Goal: Information Seeking & Learning: Check status

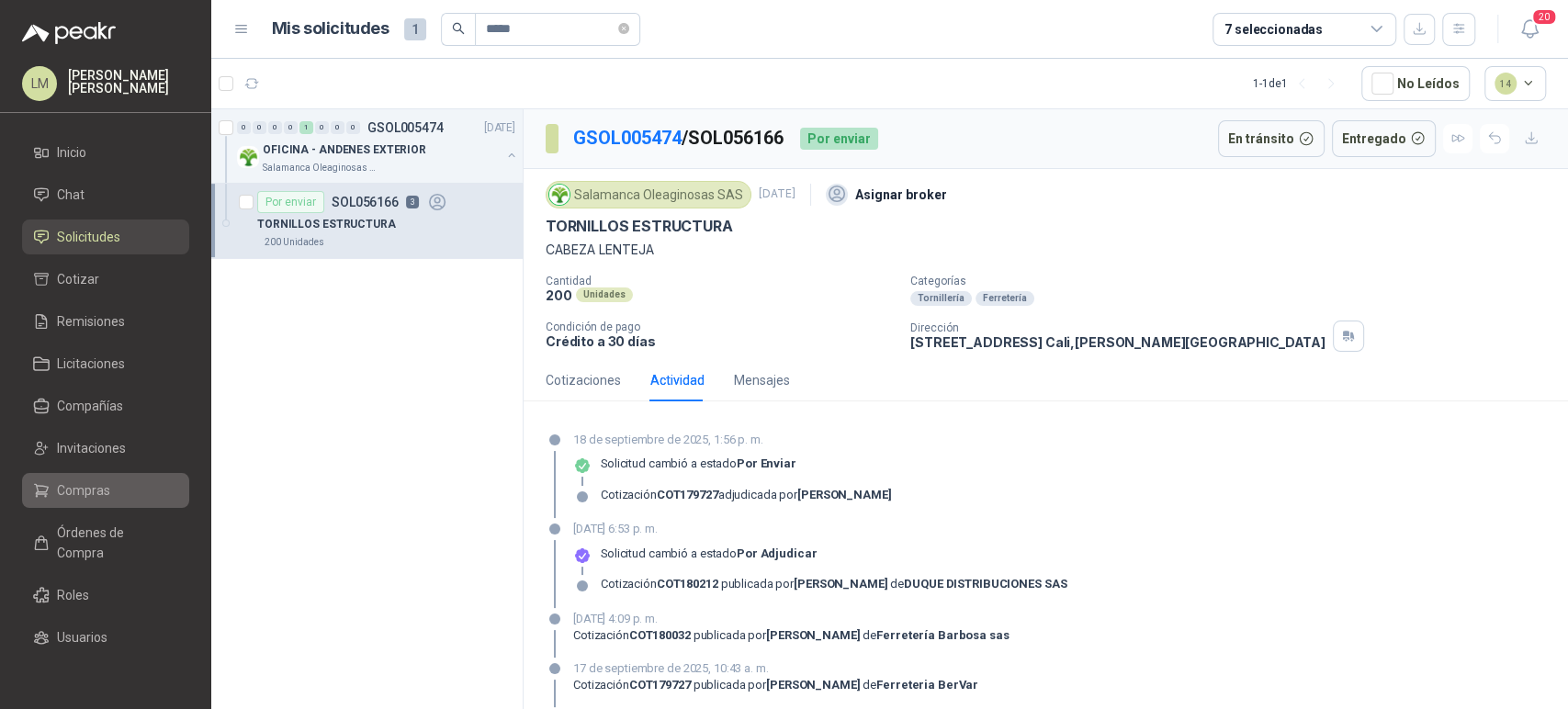
drag, startPoint x: 0, startPoint y: 0, endPoint x: 104, endPoint y: 491, distance: 501.9
click at [104, 491] on span "Compras" at bounding box center [83, 490] width 53 height 20
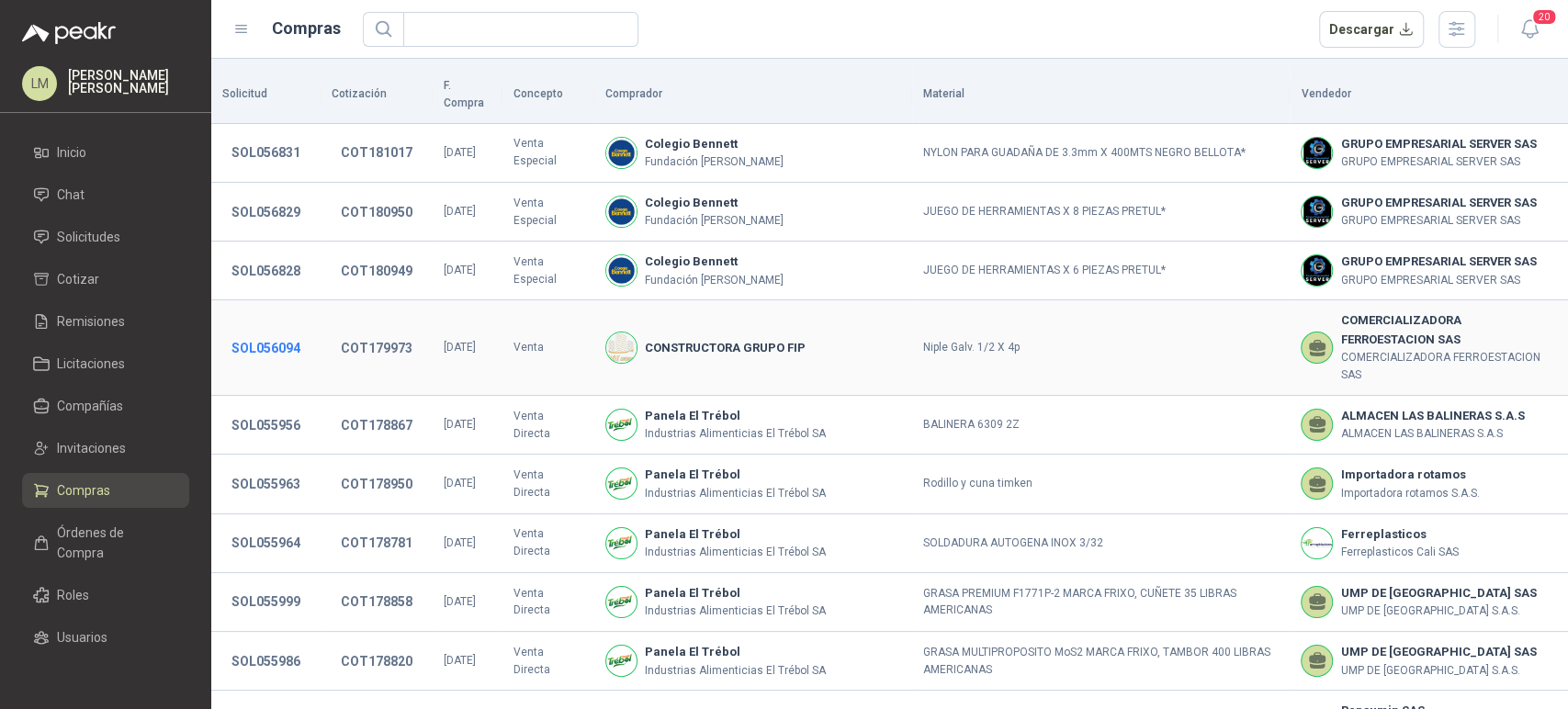
click at [297, 333] on button "SOL056094" at bounding box center [266, 348] width 87 height 33
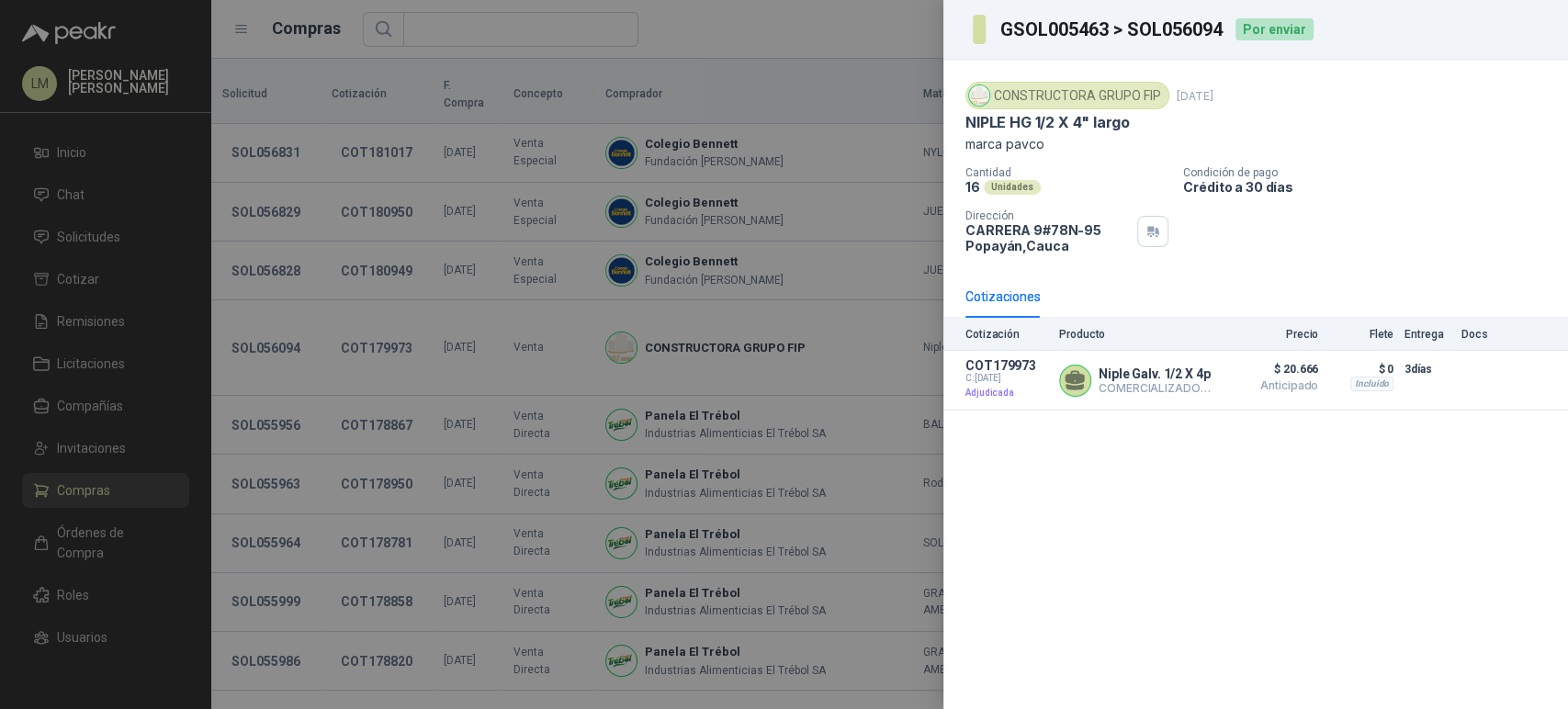
click at [297, 333] on div at bounding box center [784, 354] width 1568 height 709
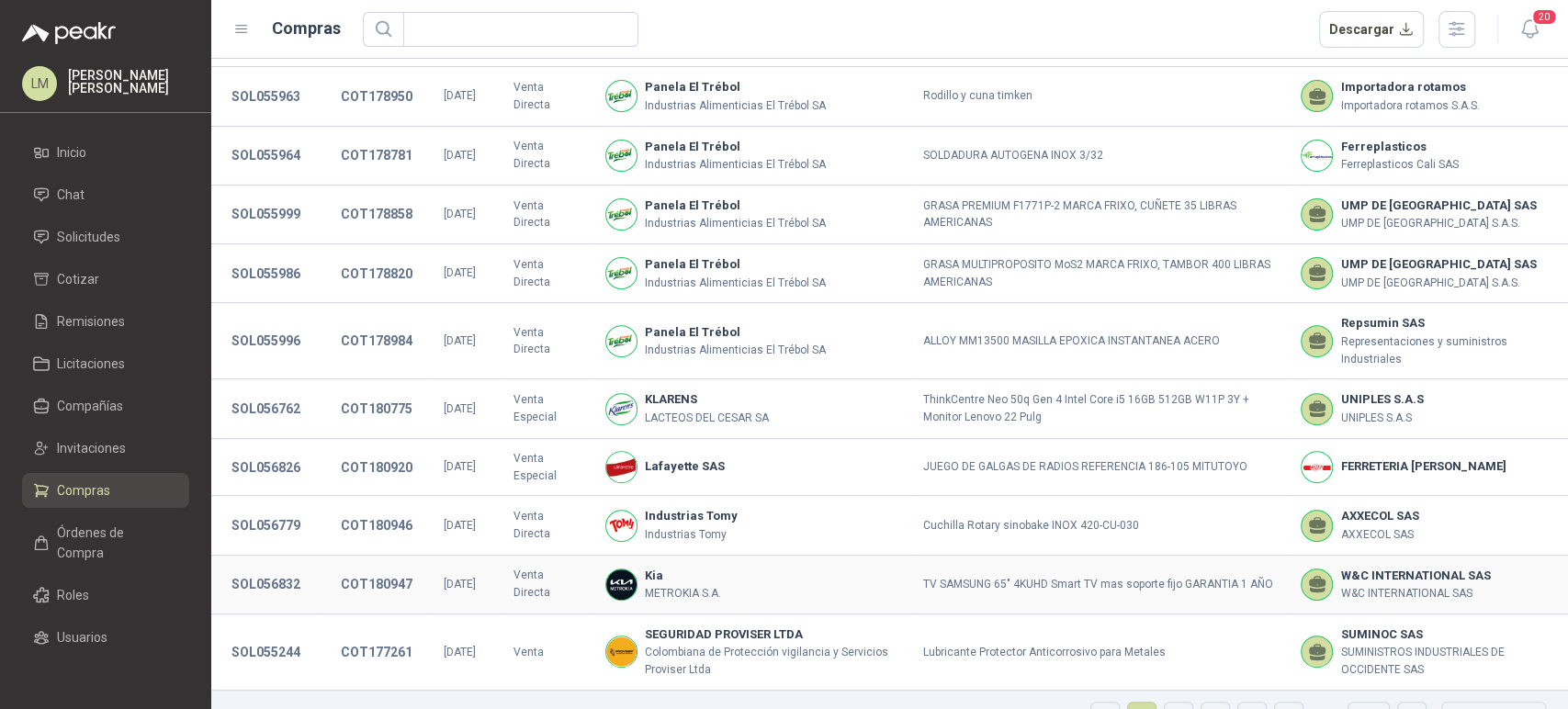
scroll to position [411, 0]
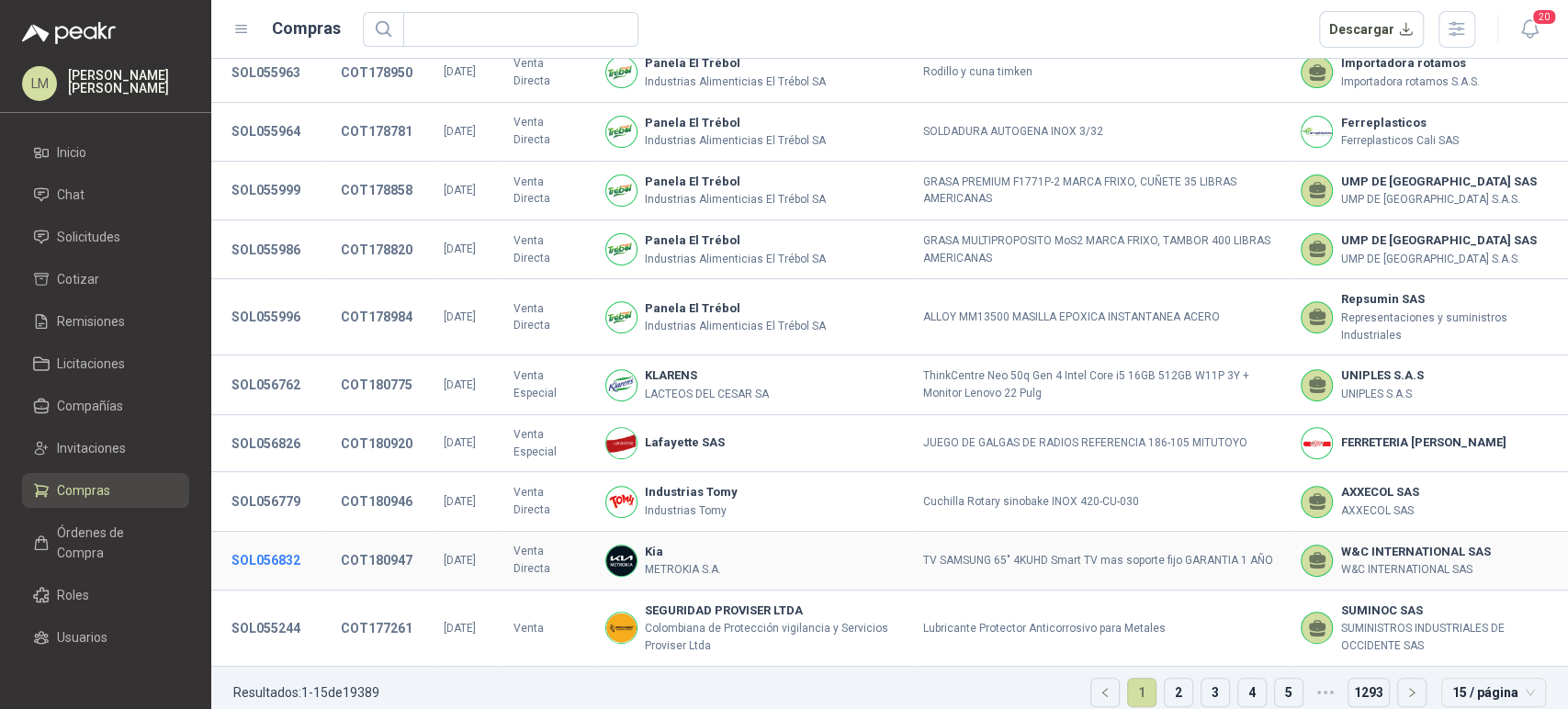
click at [284, 543] on button "SOL056832" at bounding box center [266, 560] width 87 height 33
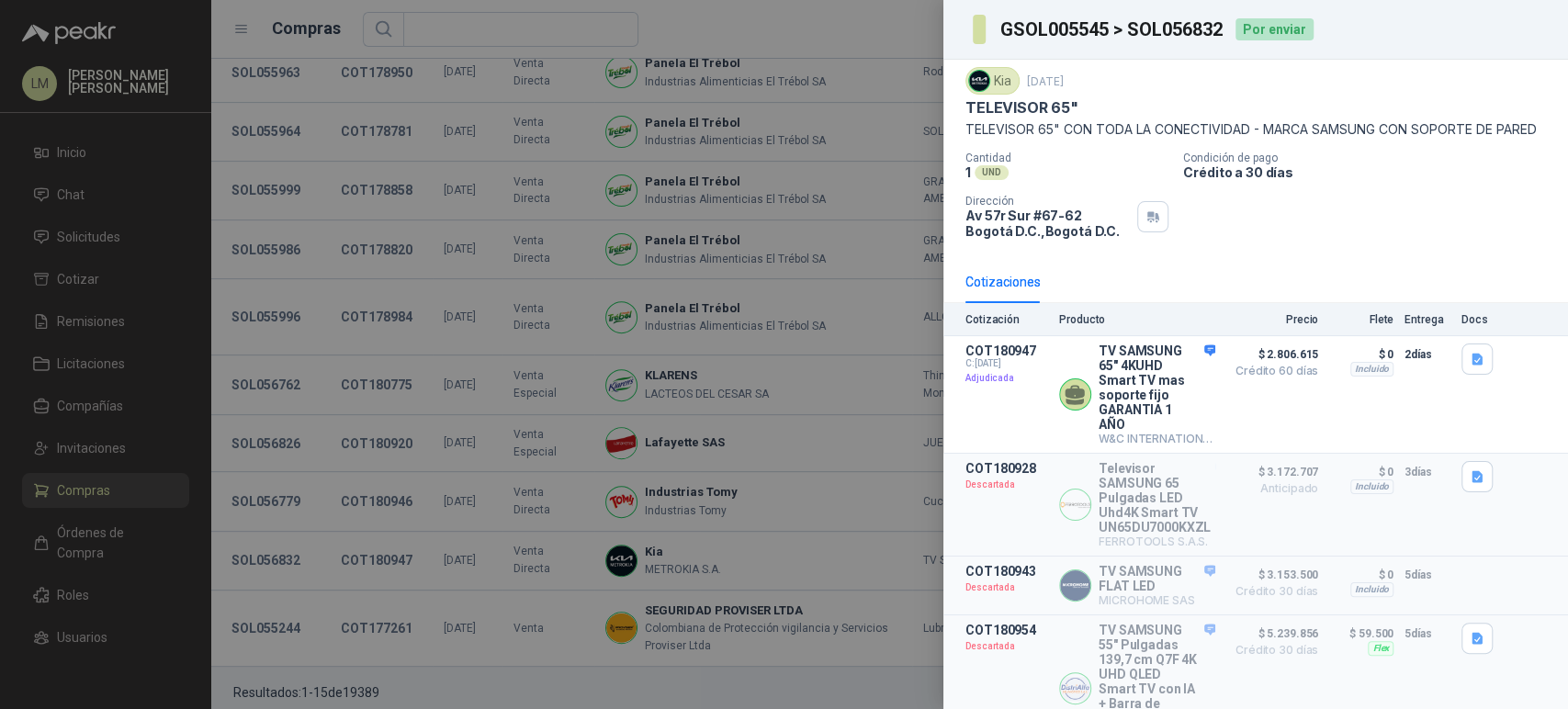
scroll to position [0, 0]
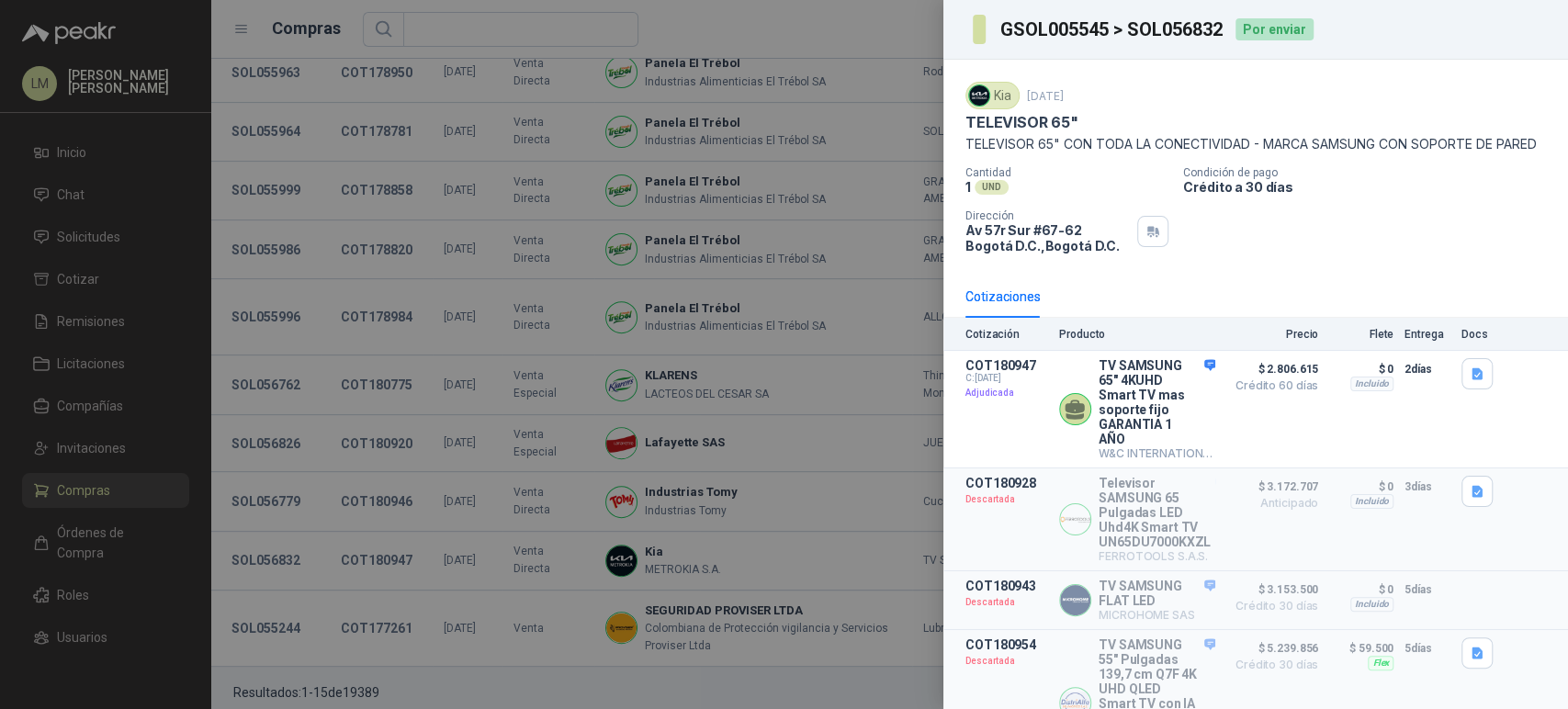
click at [485, 627] on div at bounding box center [784, 354] width 1568 height 709
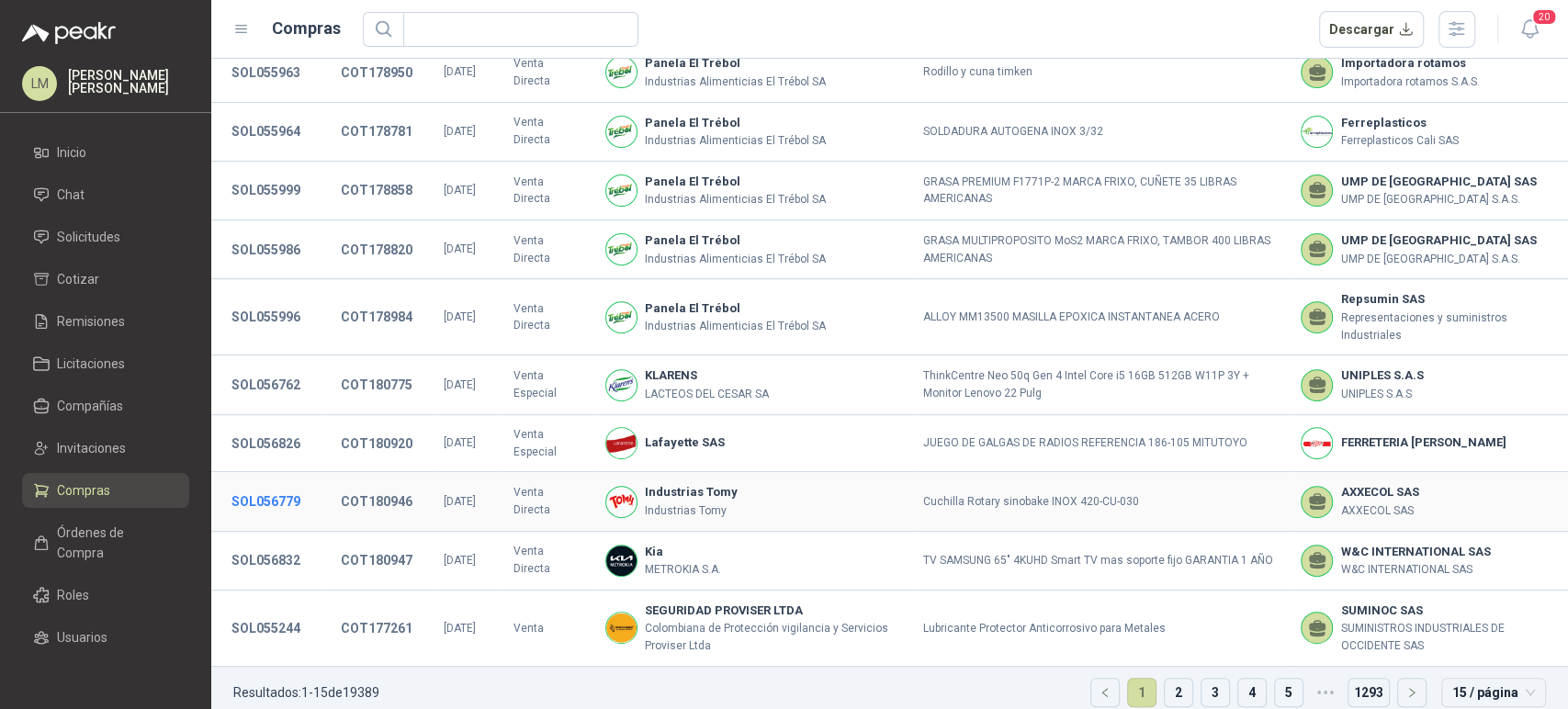
click at [279, 485] on button "SOL056779" at bounding box center [266, 501] width 87 height 33
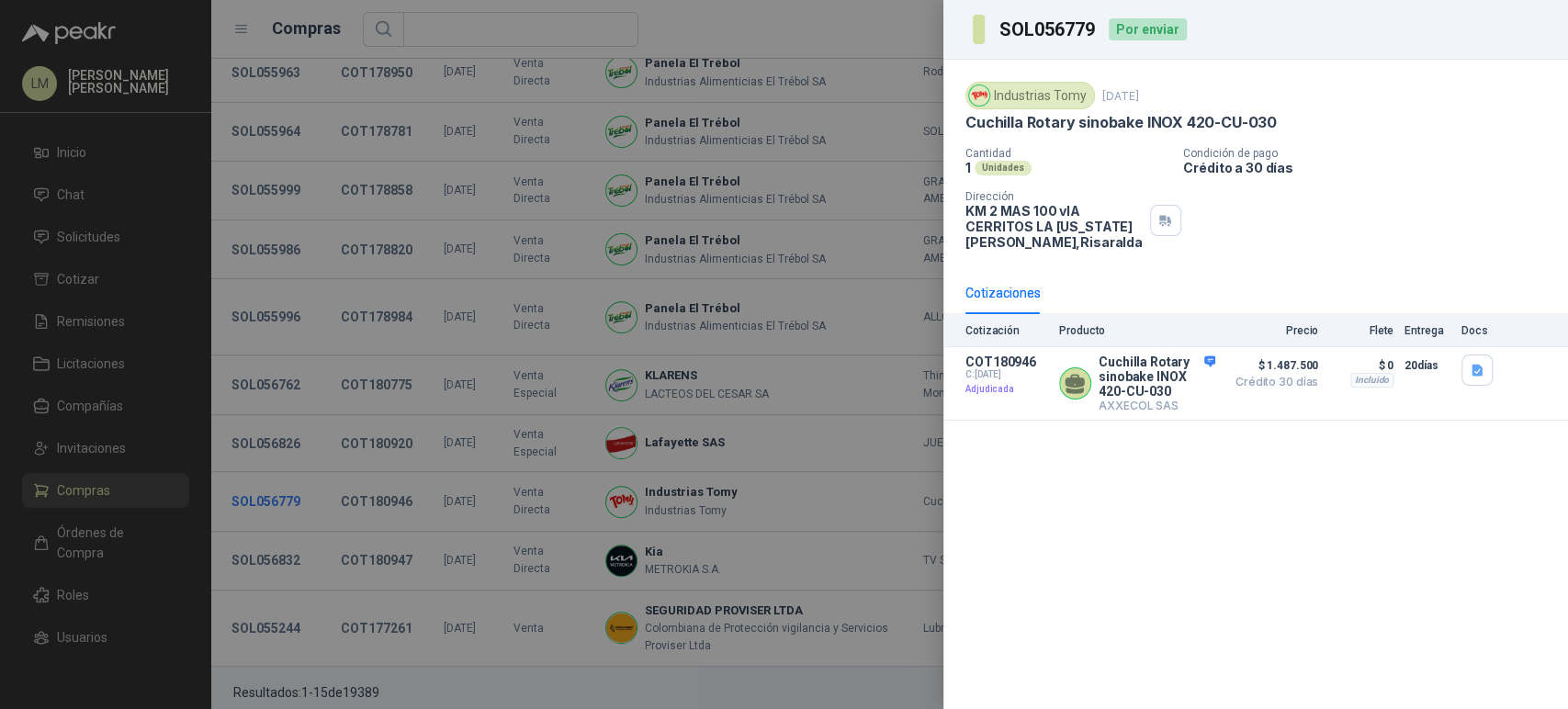
click at [279, 475] on div at bounding box center [784, 354] width 1568 height 709
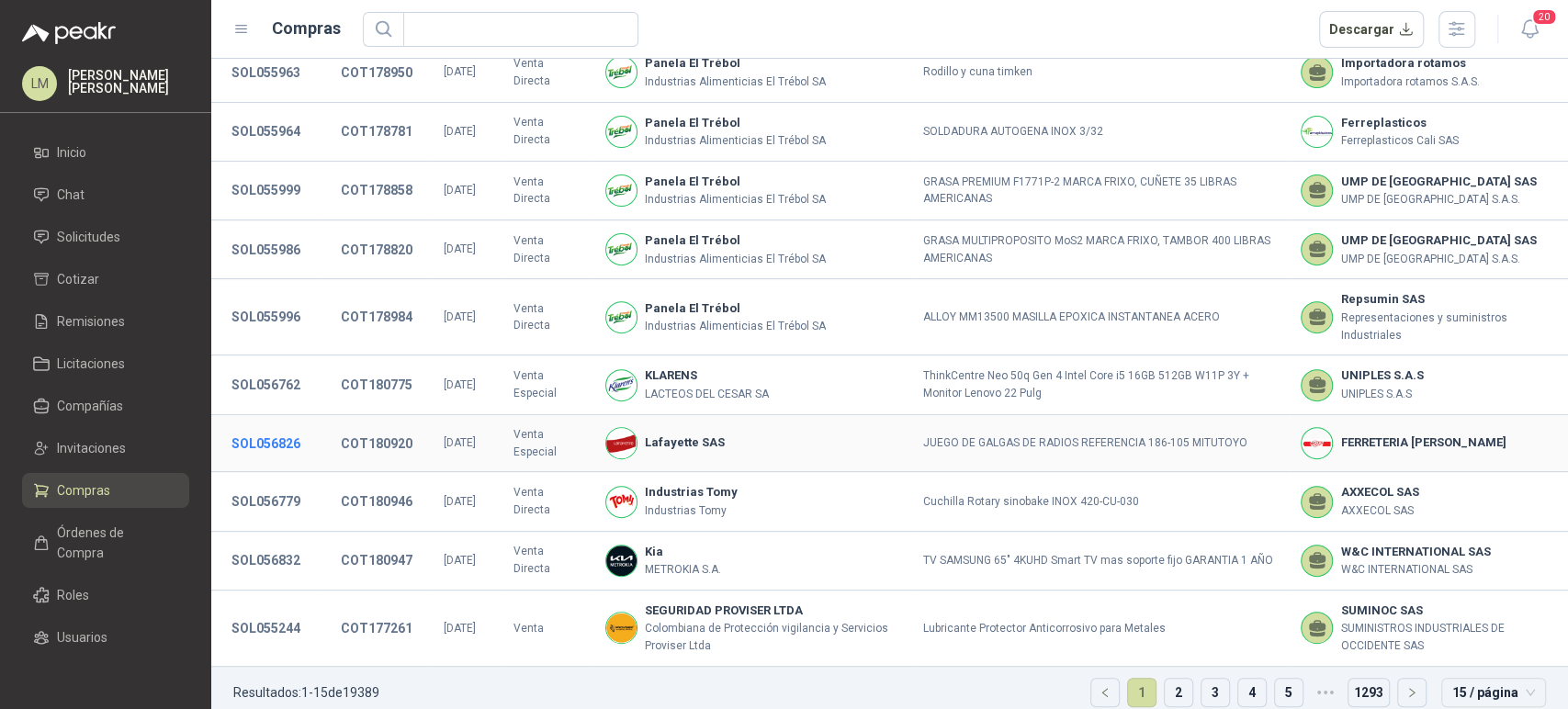
click at [271, 428] on button "SOL056826" at bounding box center [266, 444] width 87 height 33
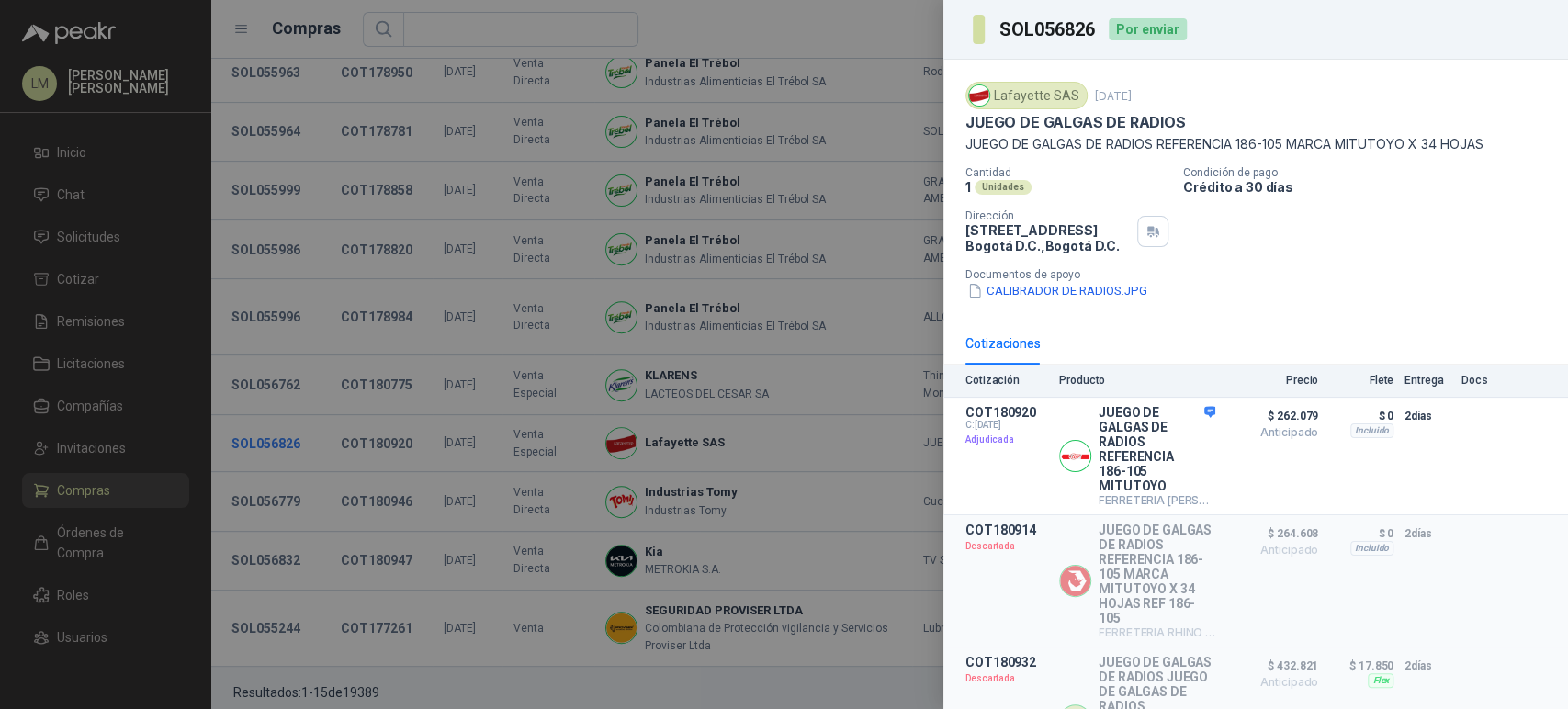
click at [271, 428] on div at bounding box center [784, 354] width 1568 height 709
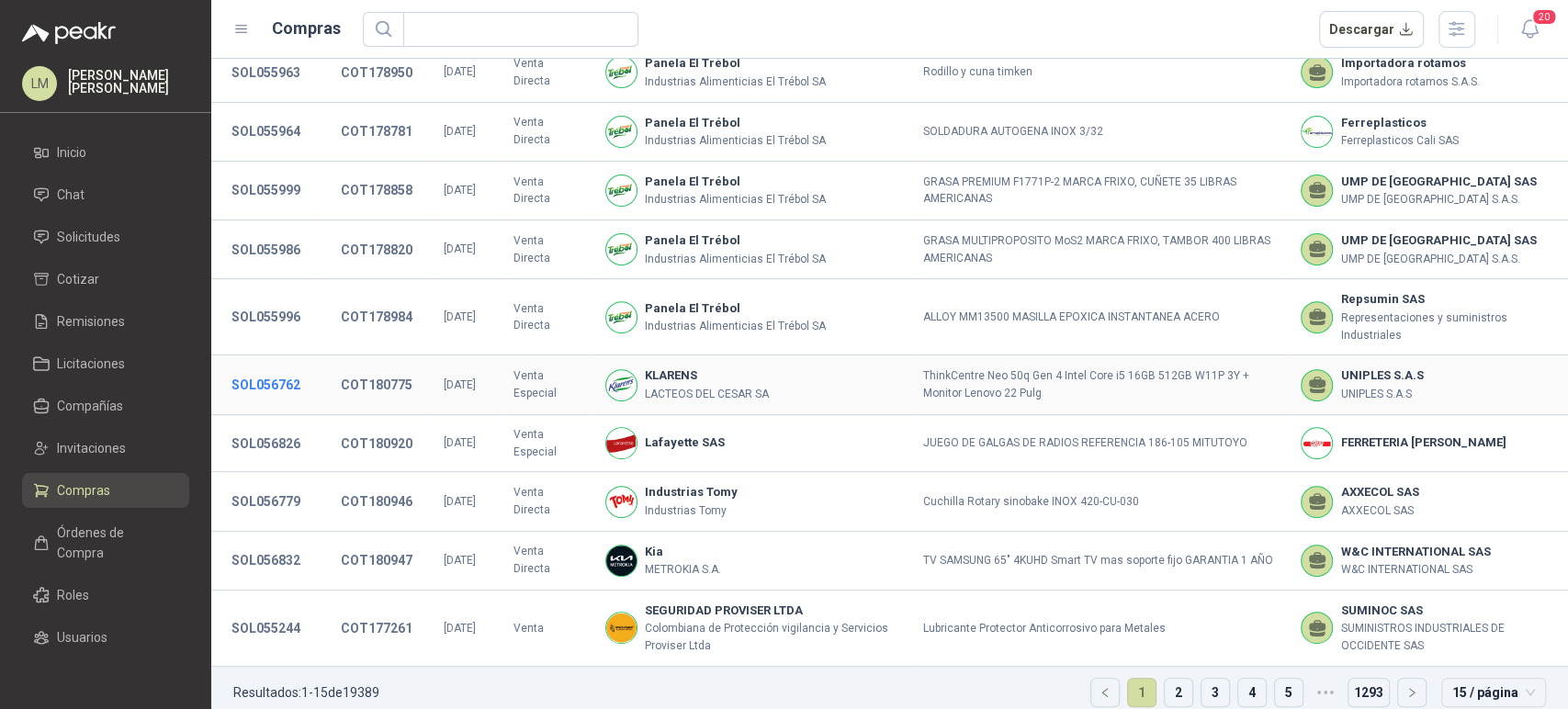
click at [280, 368] on button "SOL056762" at bounding box center [266, 385] width 87 height 33
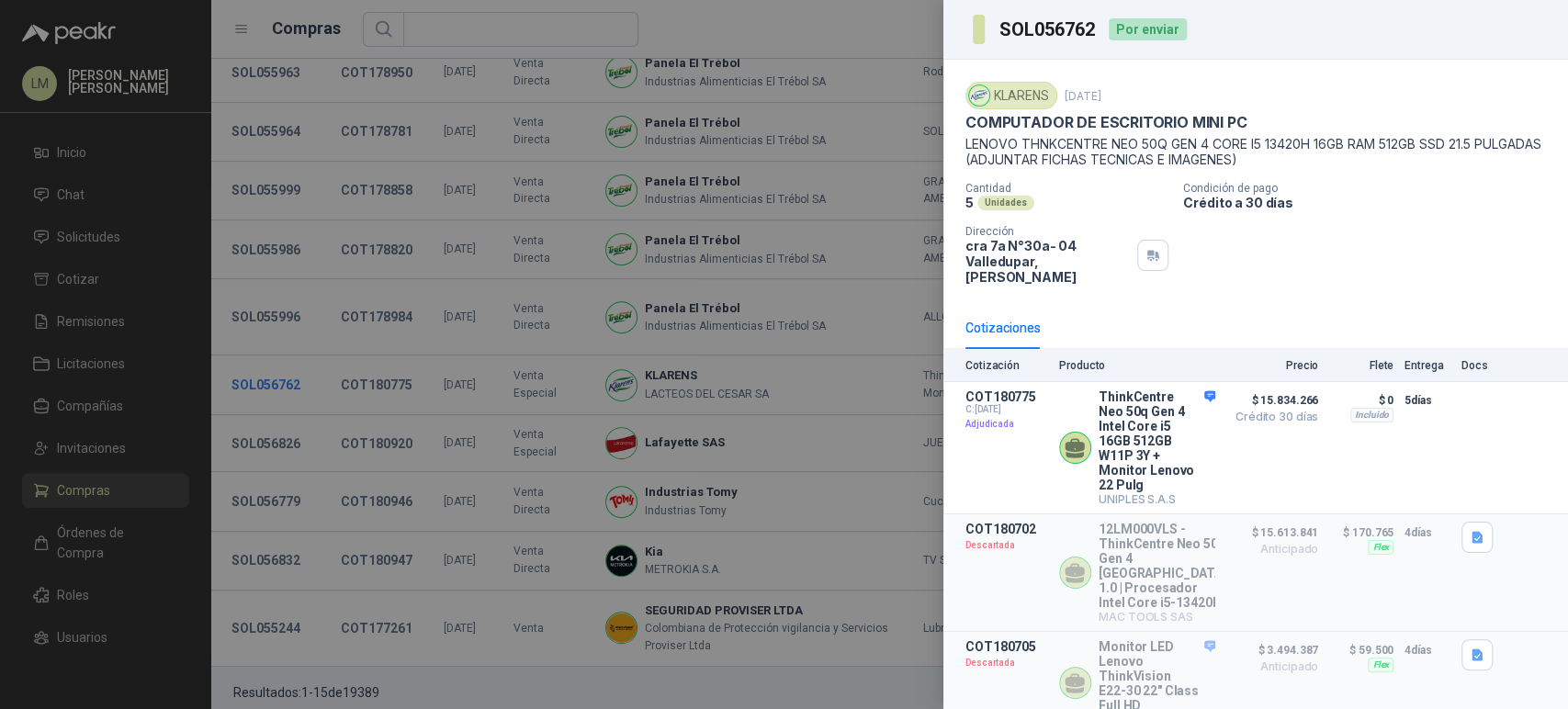
click at [280, 361] on div at bounding box center [784, 354] width 1568 height 709
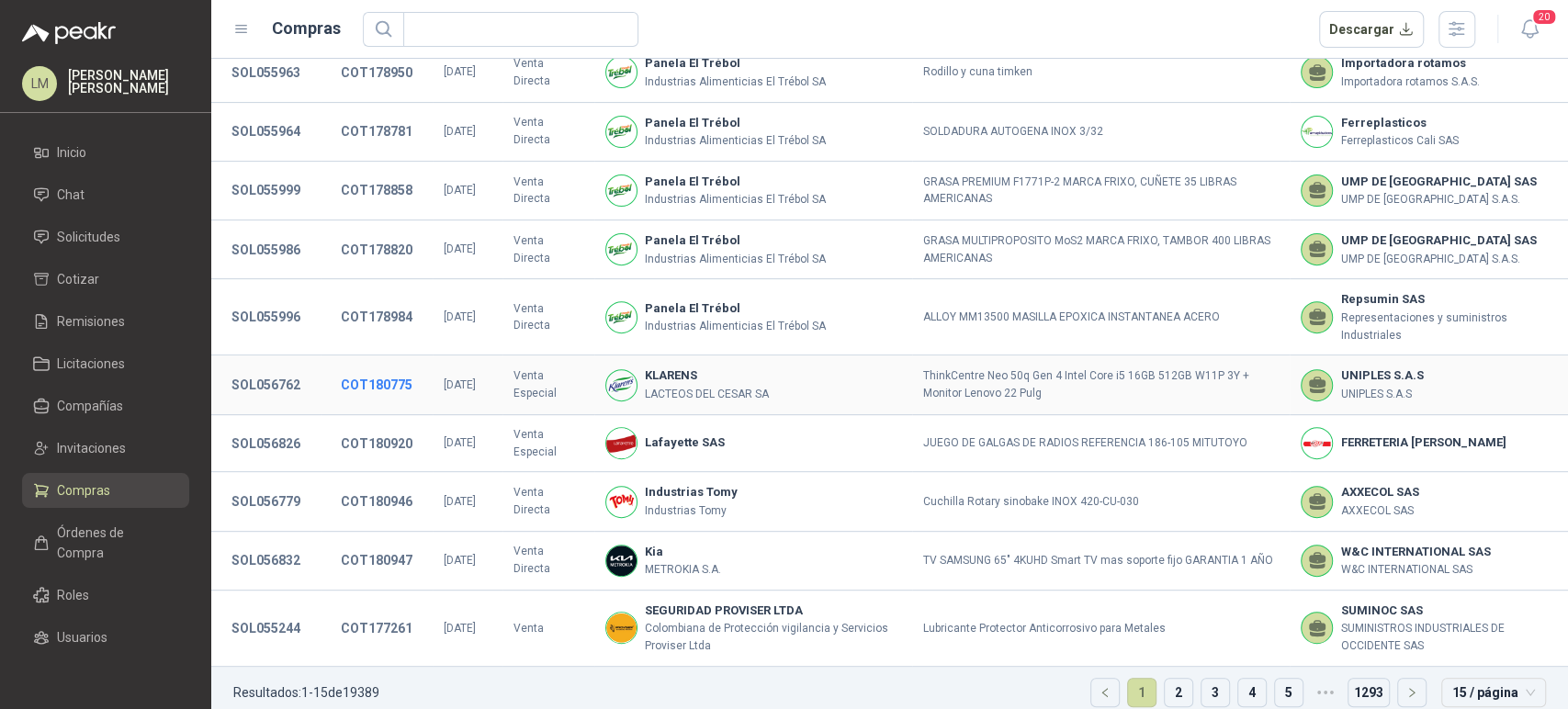
click at [362, 368] on button "COT180775" at bounding box center [376, 385] width 90 height 33
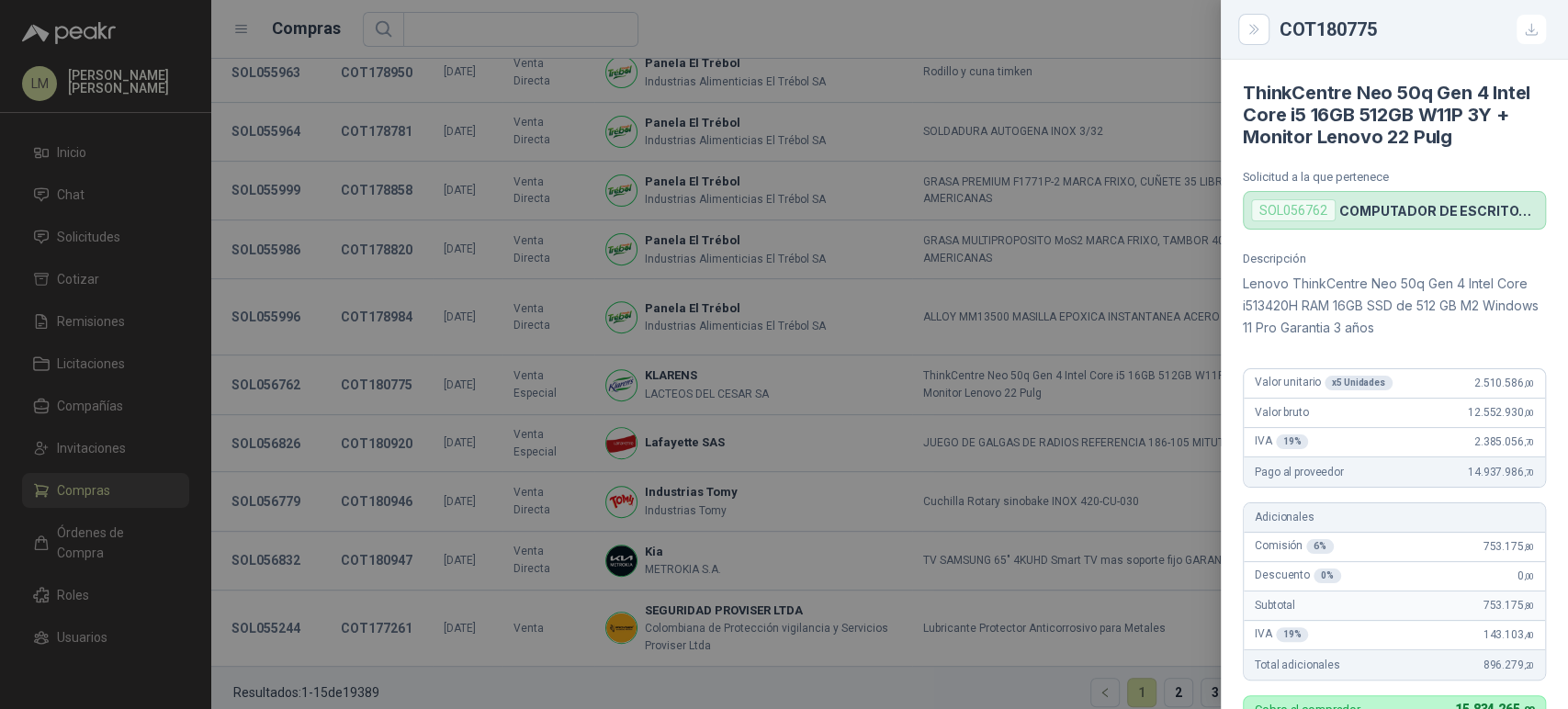
click at [372, 513] on div at bounding box center [784, 354] width 1568 height 709
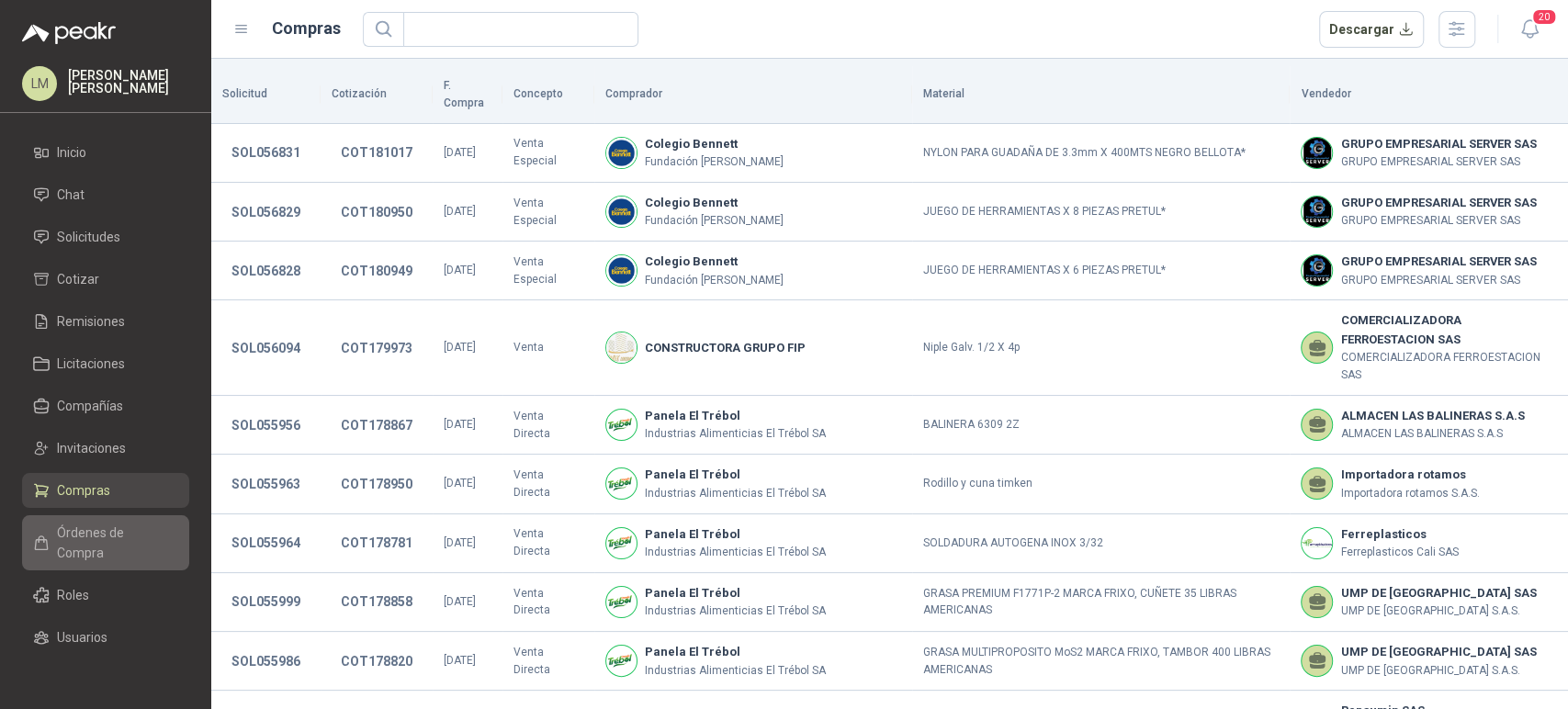
click at [95, 549] on span "Órdenes de Compra" at bounding box center [114, 543] width 115 height 41
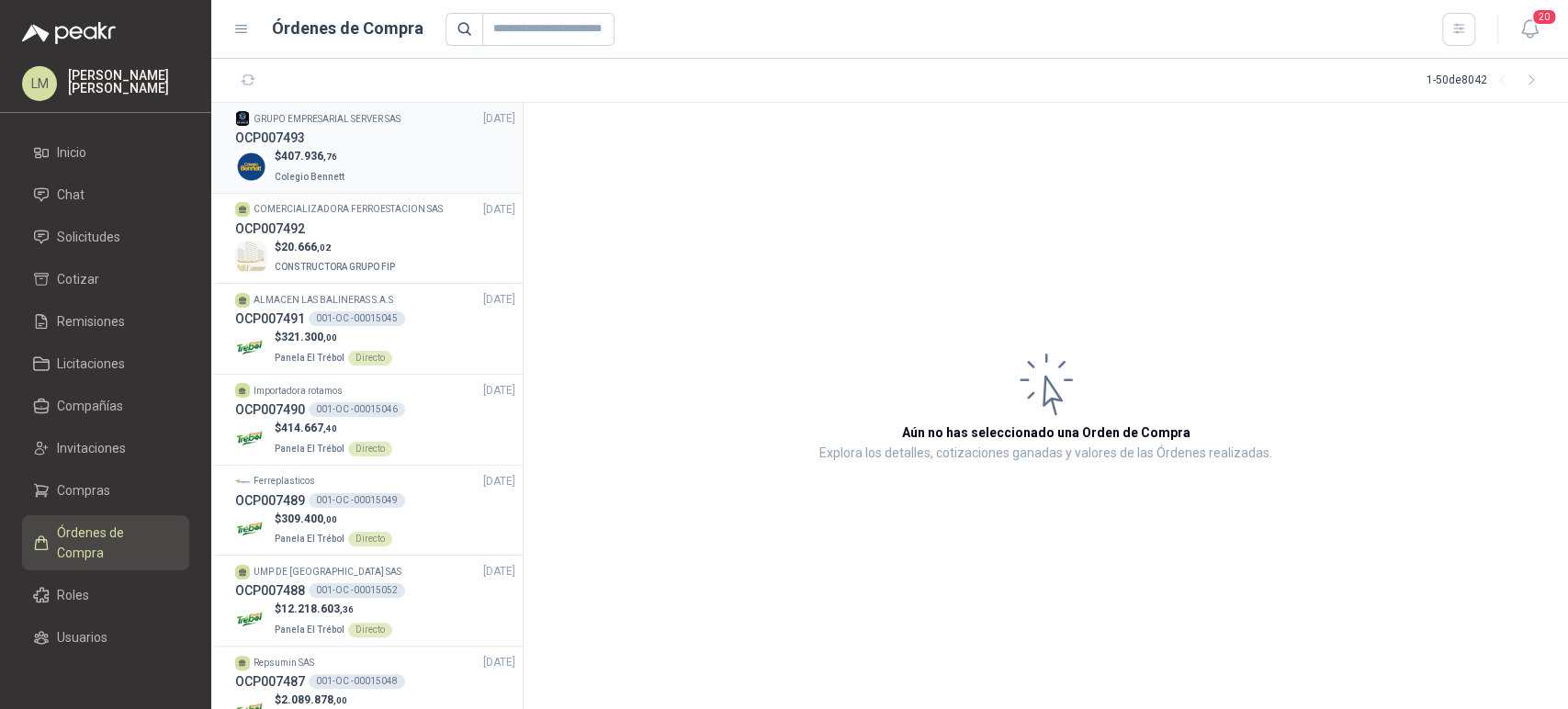
click at [340, 171] on p "Colegio Bennett" at bounding box center [311, 175] width 73 height 20
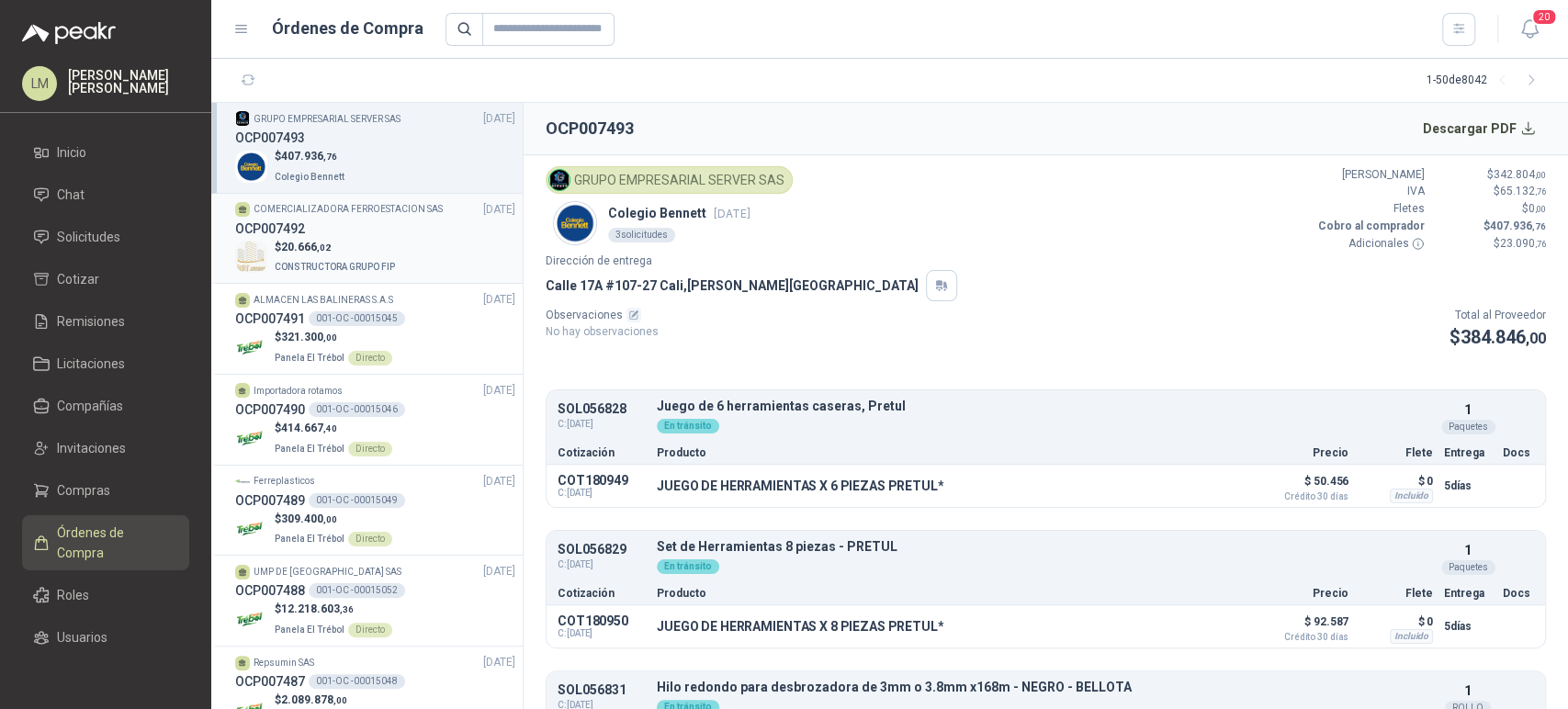
click at [338, 261] on span "CONSTRUCTORA GRUPO FIP" at bounding box center [335, 266] width 121 height 10
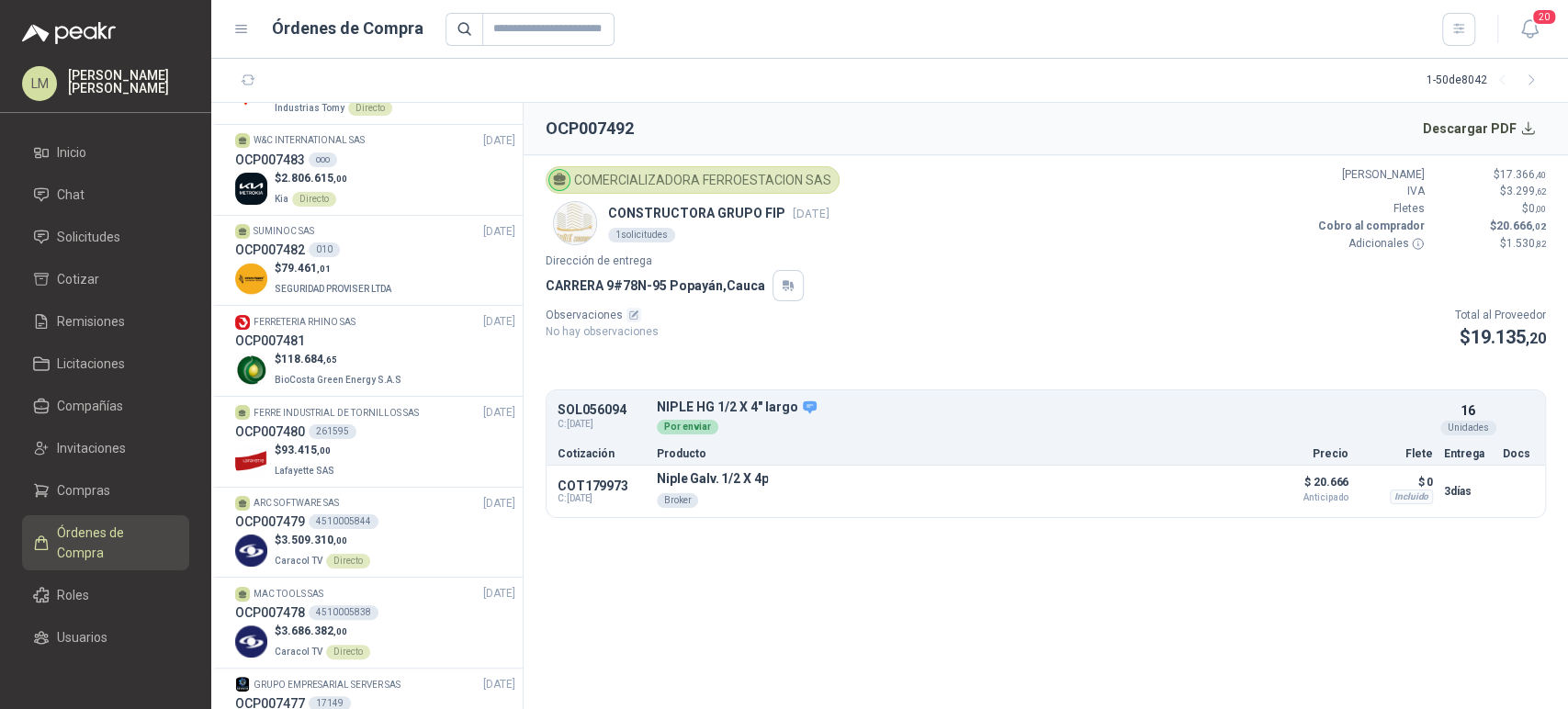
scroll to position [885, 0]
click at [338, 260] on p "$ 79.461 ,01" at bounding box center [335, 267] width 121 height 18
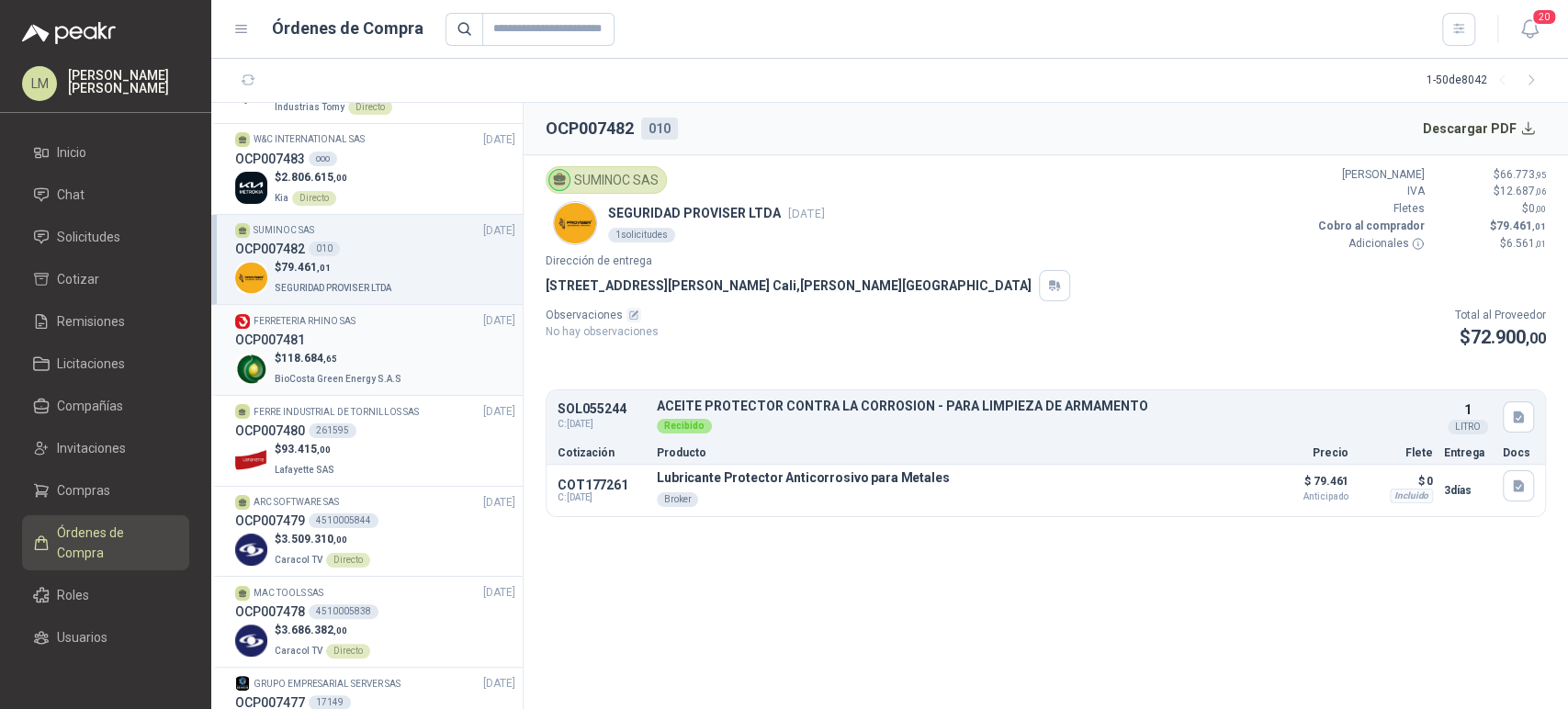
click at [341, 346] on div "OCP007481" at bounding box center [376, 340] width 280 height 20
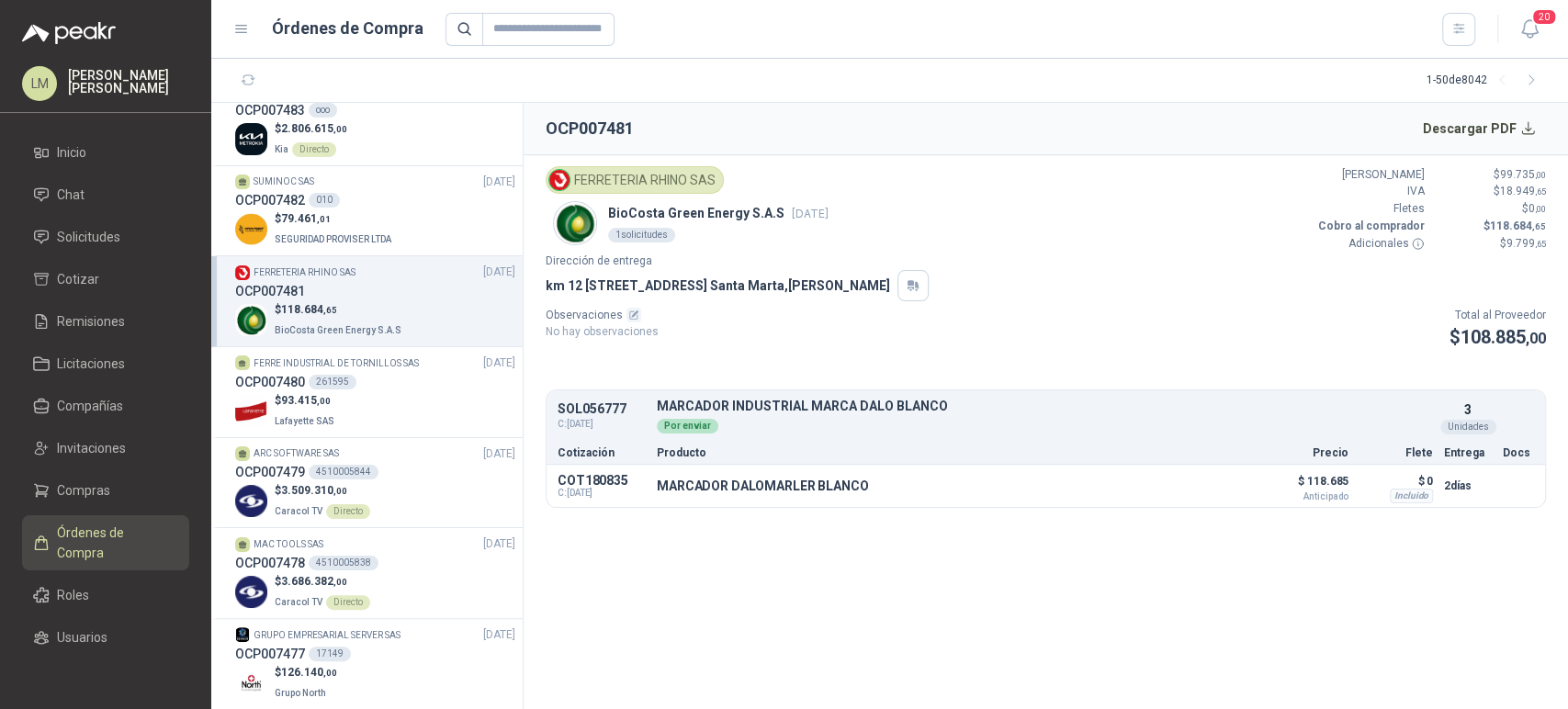
scroll to position [940, 0]
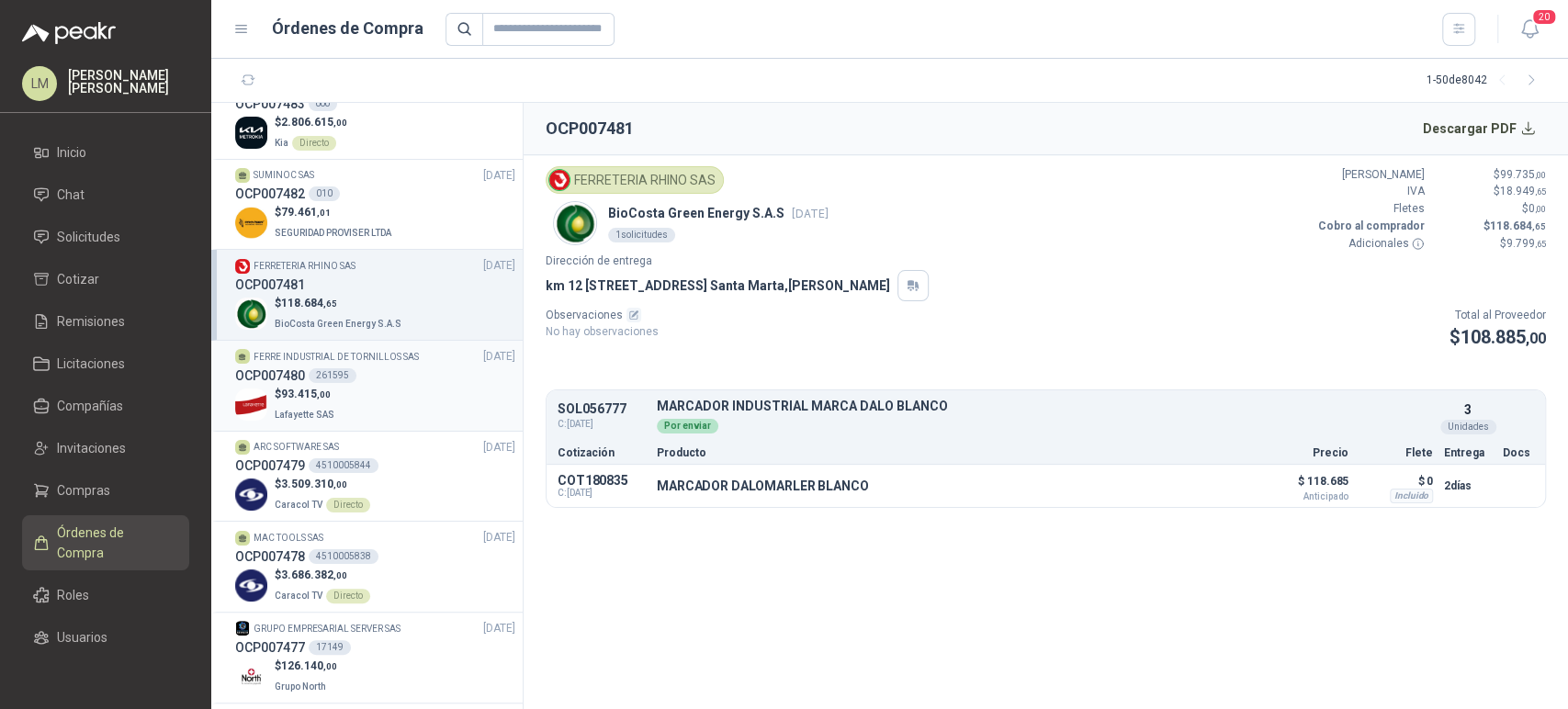
click at [347, 386] on div "$ 93.415 ,00 Lafayette SAS" at bounding box center [376, 404] width 280 height 38
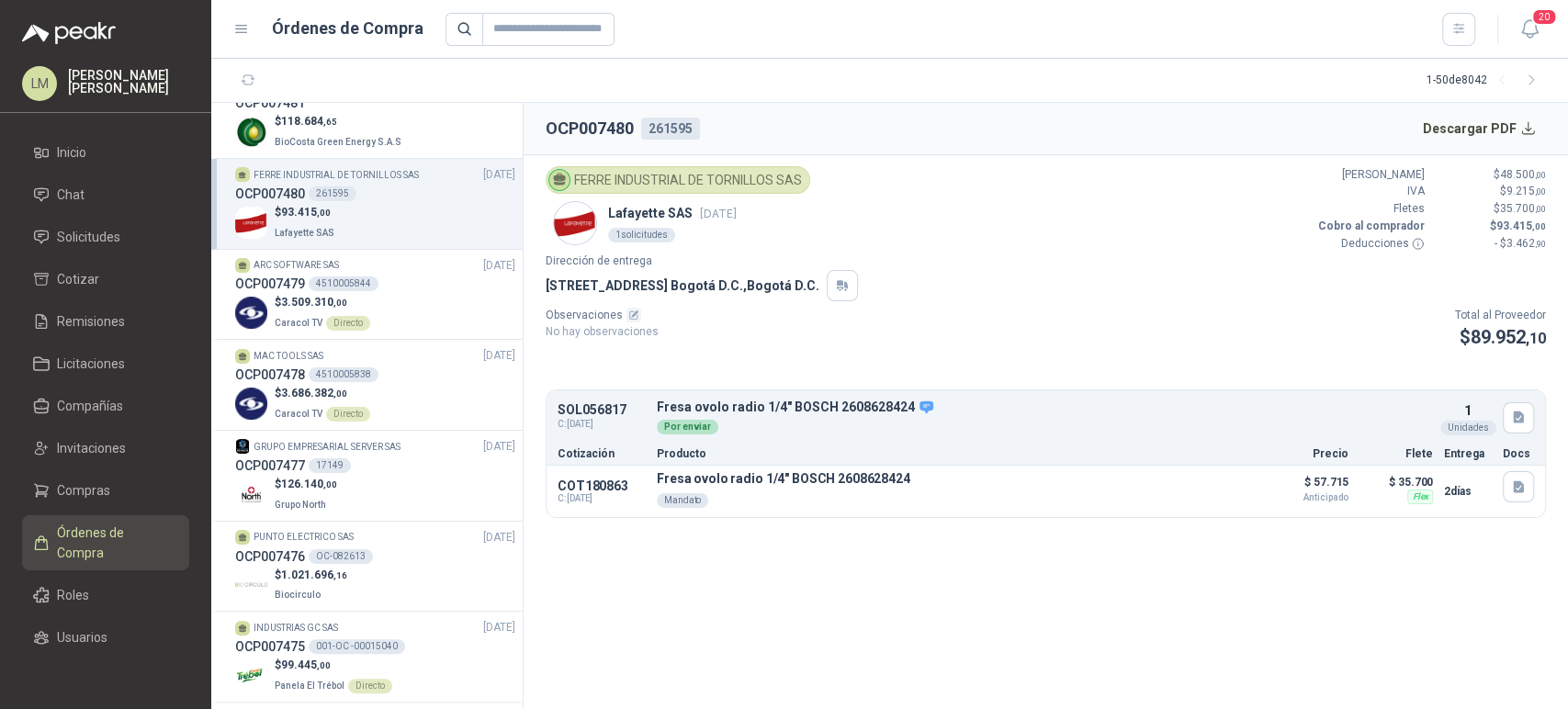
scroll to position [1134, 0]
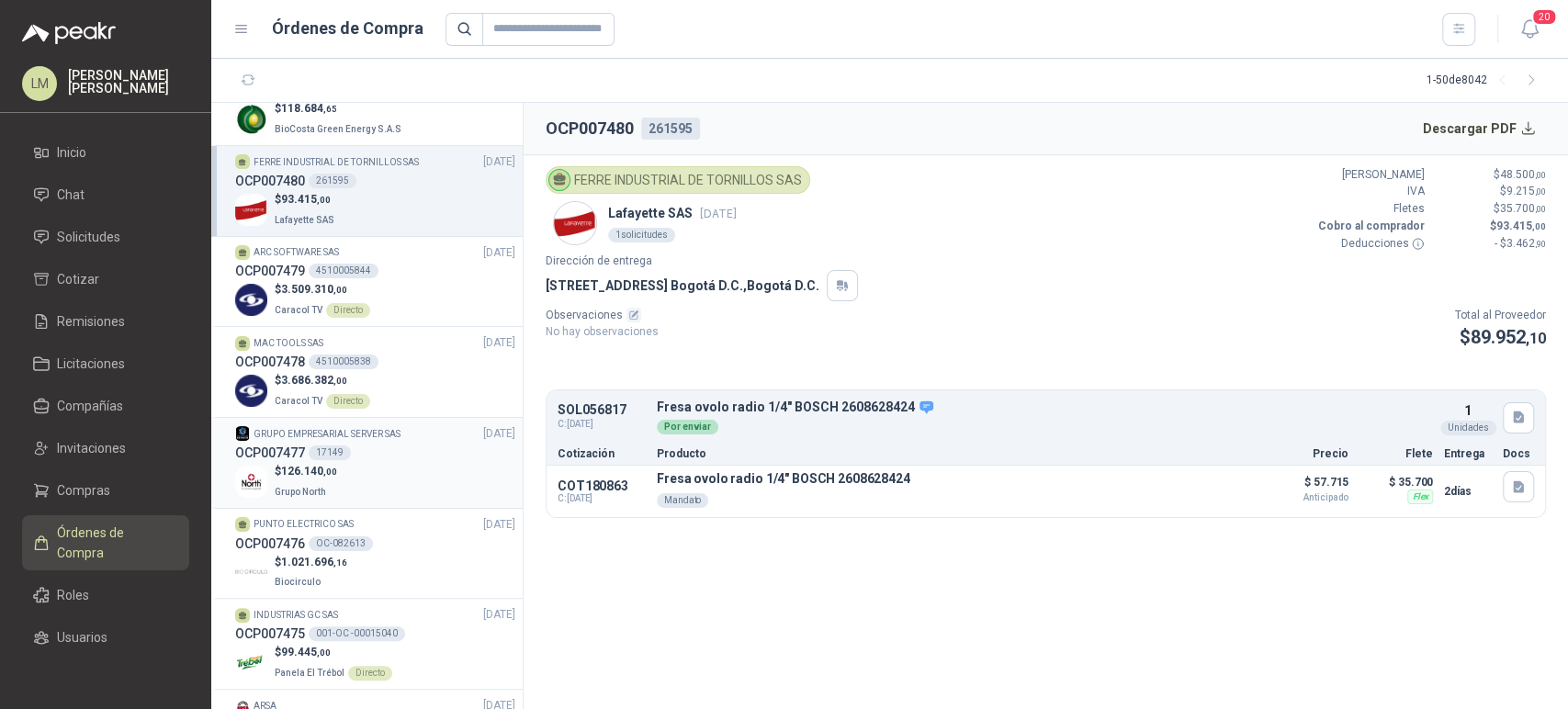
click at [358, 464] on div "$ 126.140 ,00 Grupo North" at bounding box center [376, 481] width 280 height 38
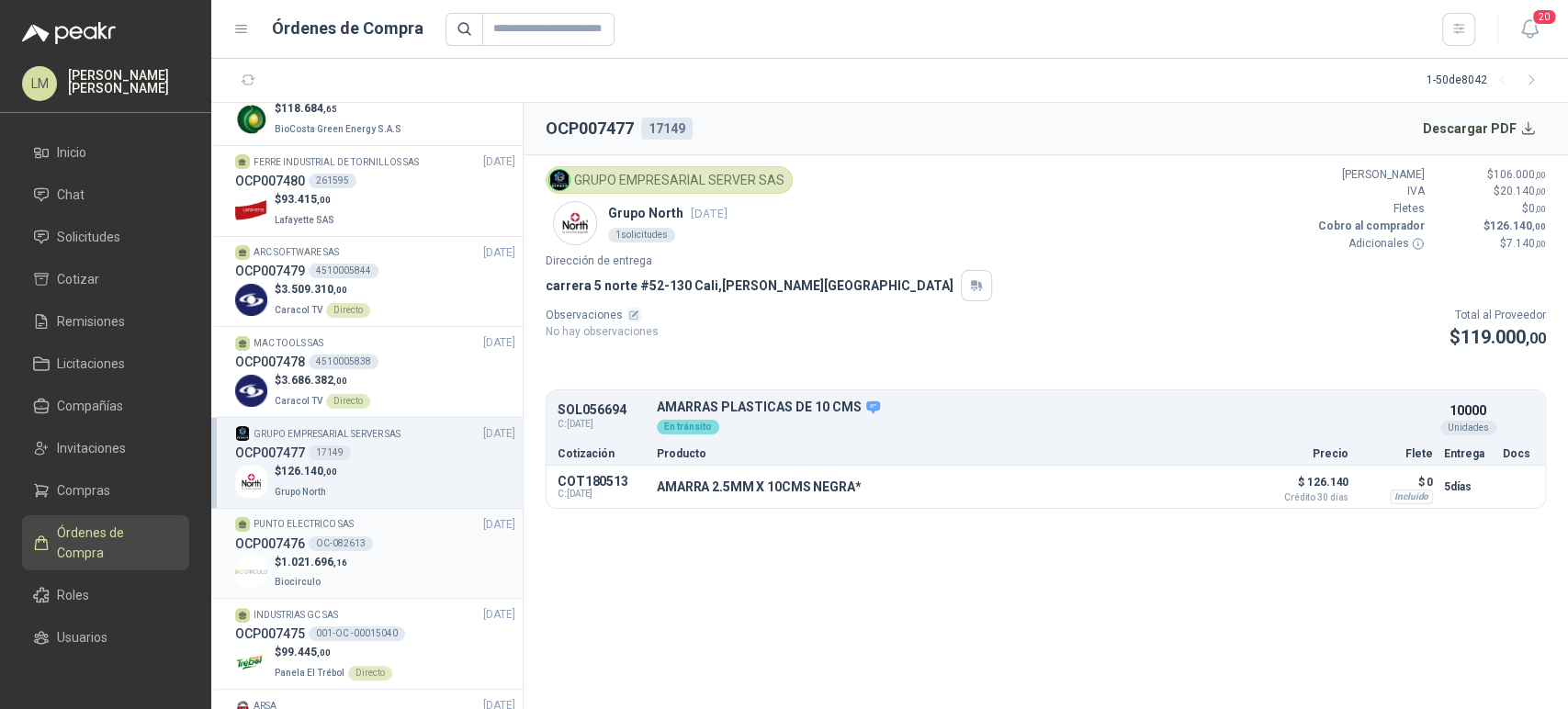
click at [367, 562] on div "$ 1.021.696 ,16 Biocirculo" at bounding box center [376, 572] width 280 height 38
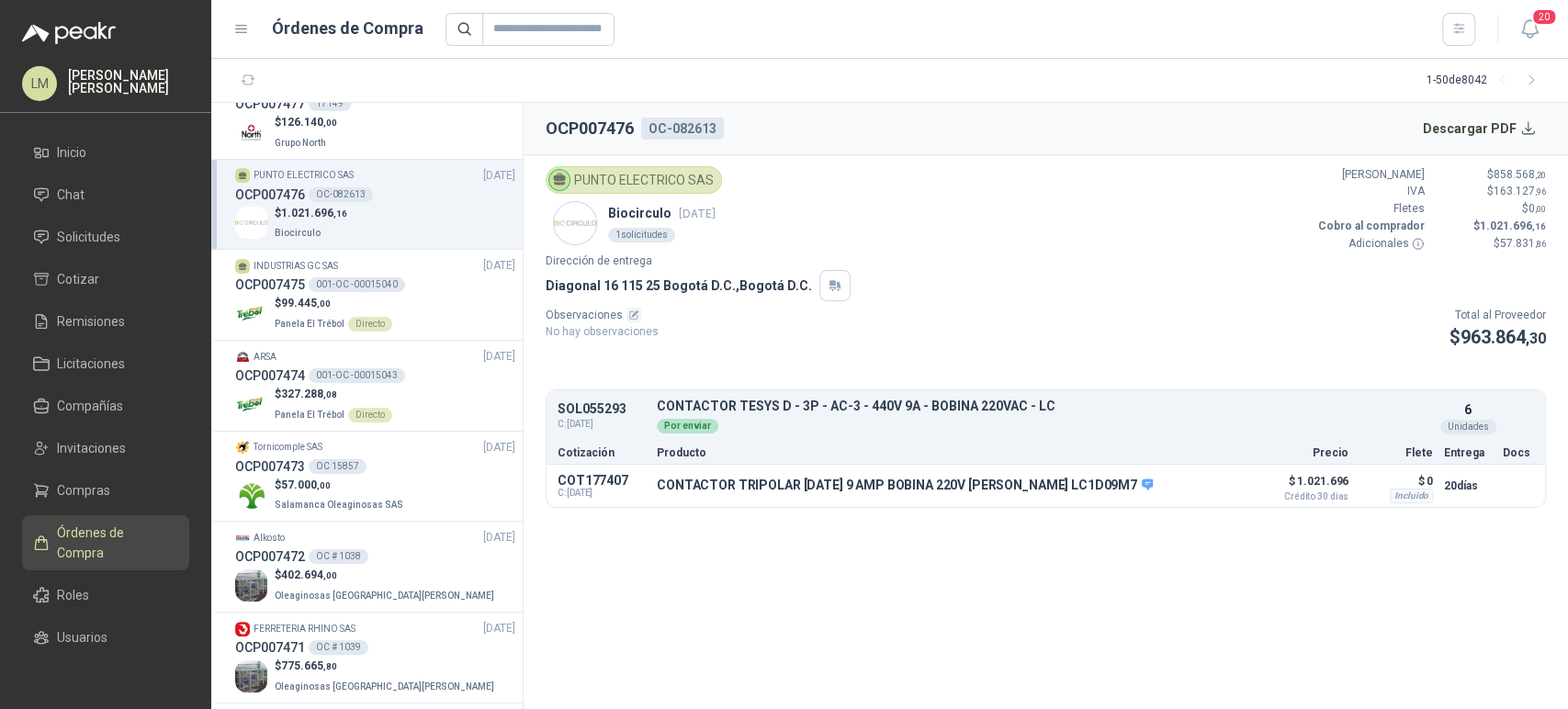
scroll to position [1486, 0]
click at [418, 466] on div "OCP007473 OC 15857" at bounding box center [376, 464] width 280 height 20
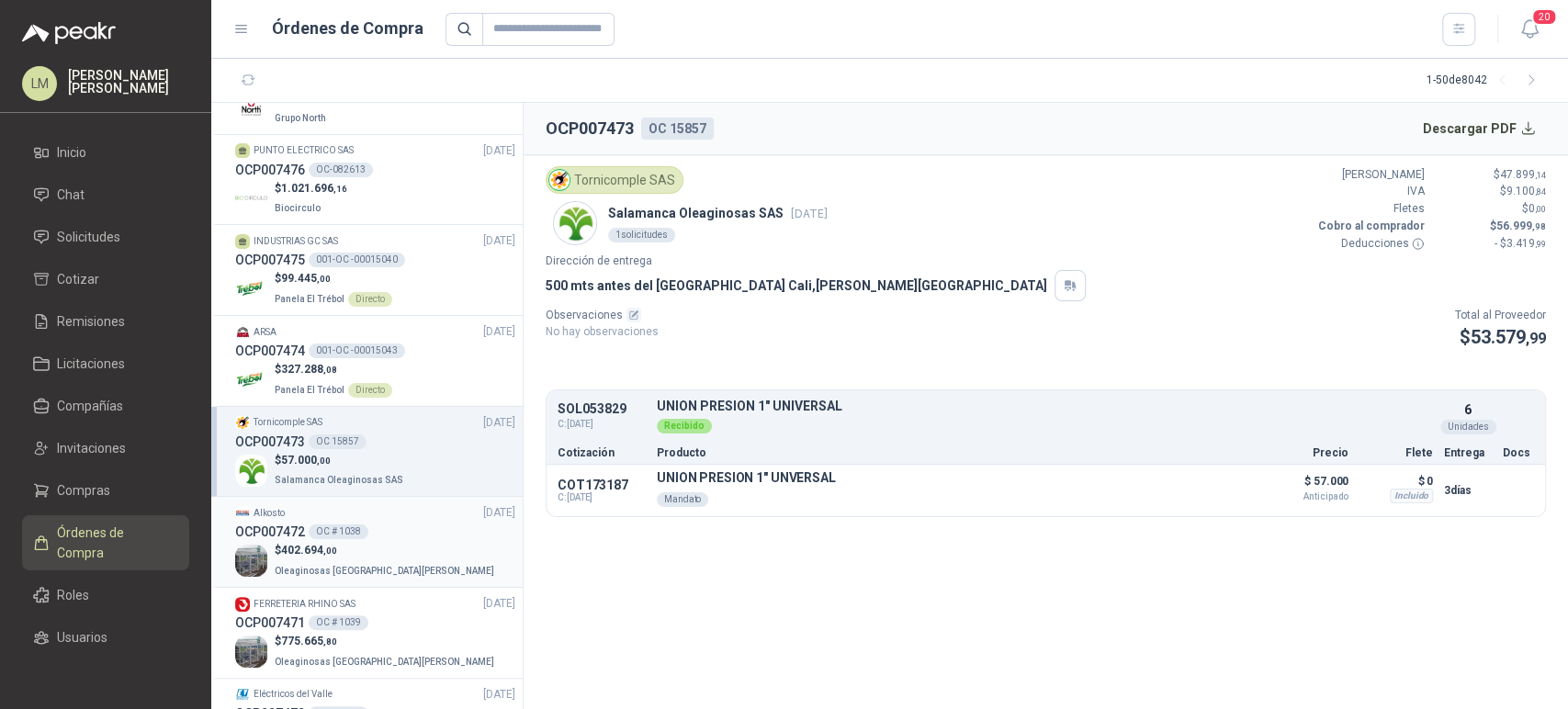
scroll to position [1511, 0]
click at [371, 539] on p "$ 402.694 ,00" at bounding box center [386, 548] width 223 height 18
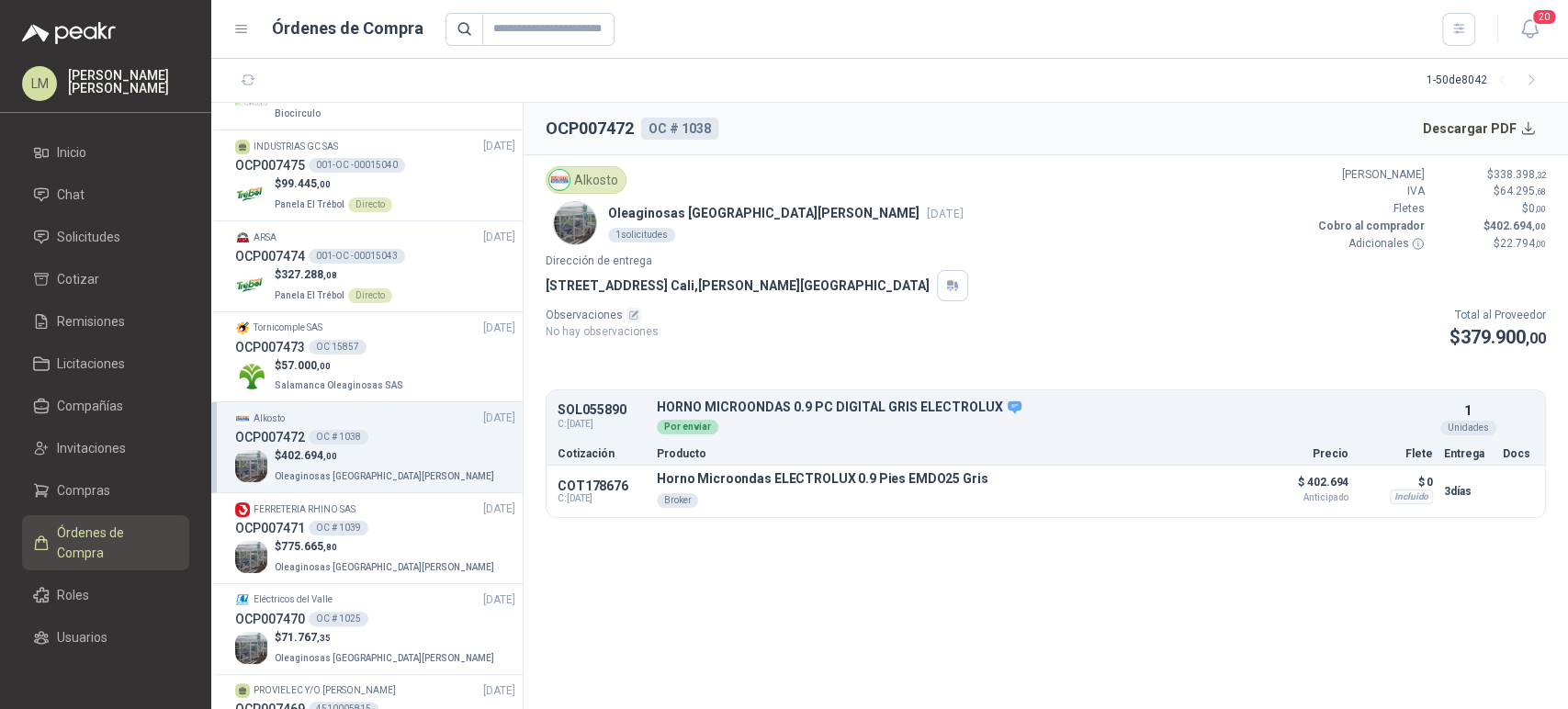
scroll to position [1608, 0]
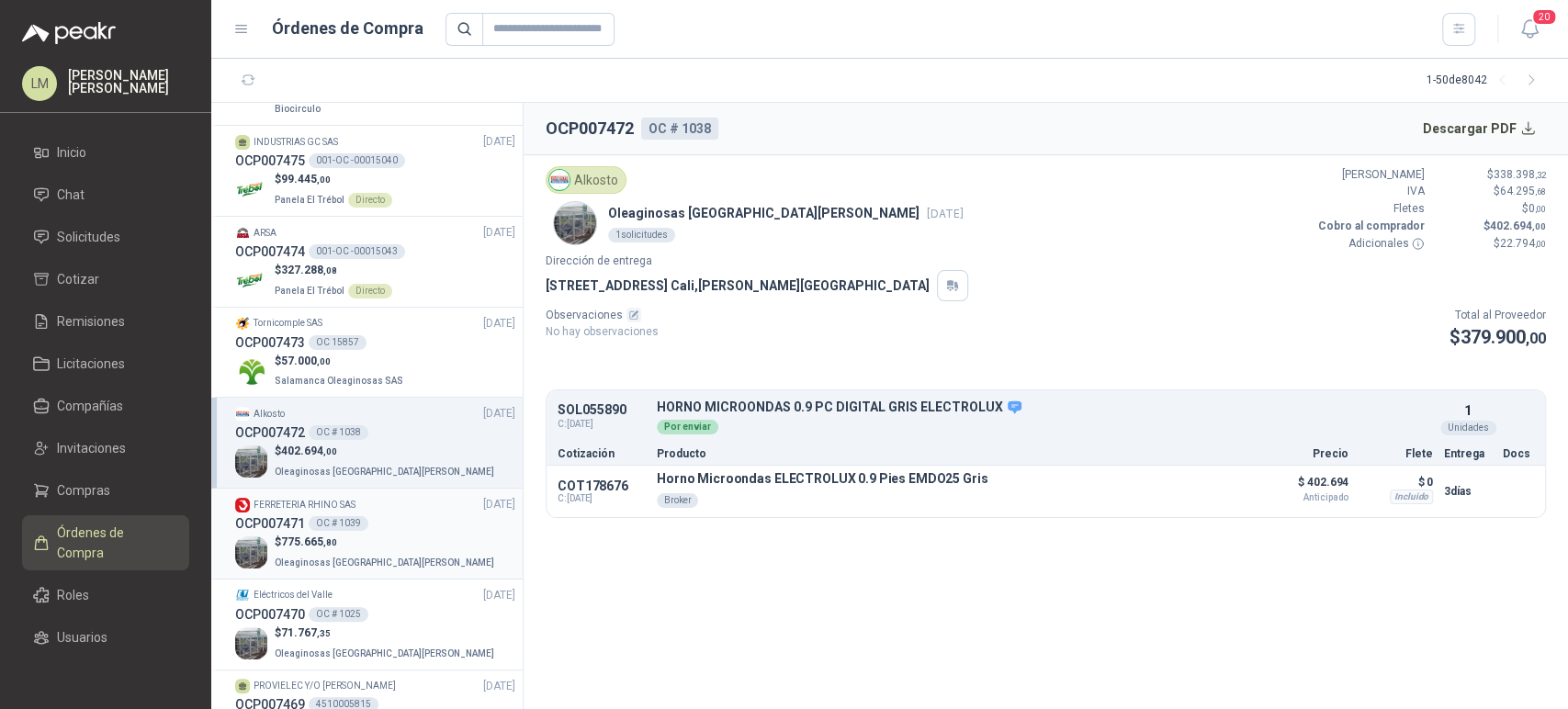
click at [367, 534] on p "$ 775.665 ,80" at bounding box center [386, 542] width 223 height 18
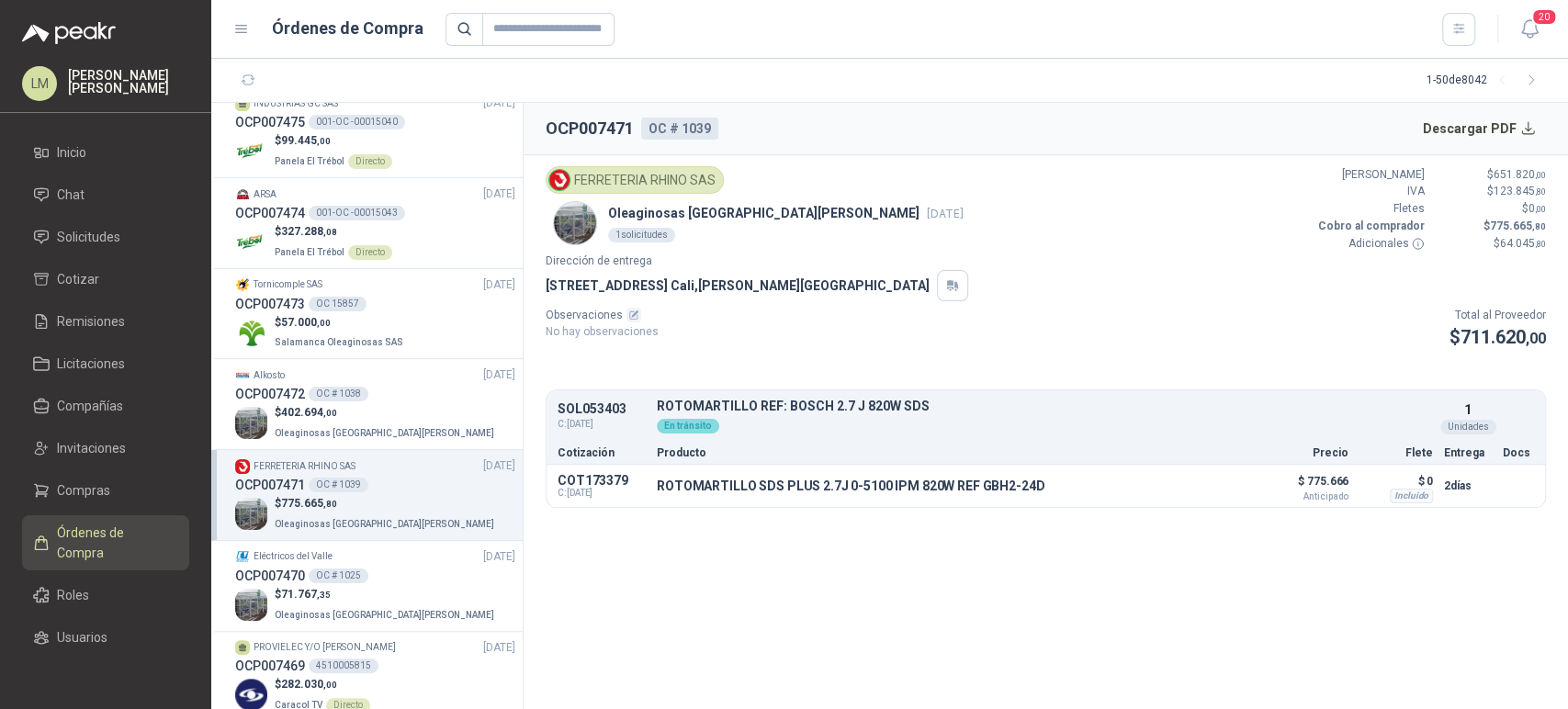
scroll to position [1712, 0]
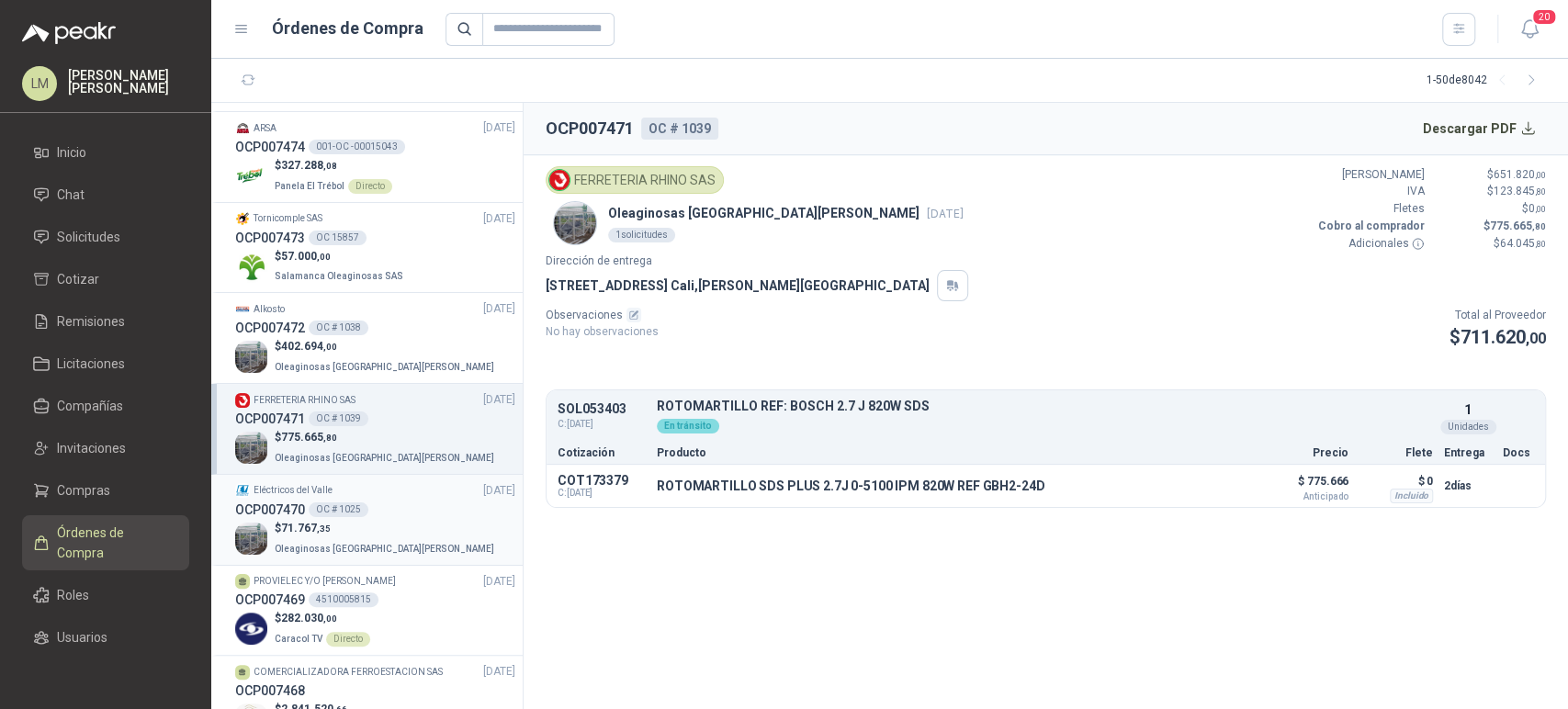
click at [380, 524] on p "$ 71.767 ,35" at bounding box center [386, 528] width 223 height 18
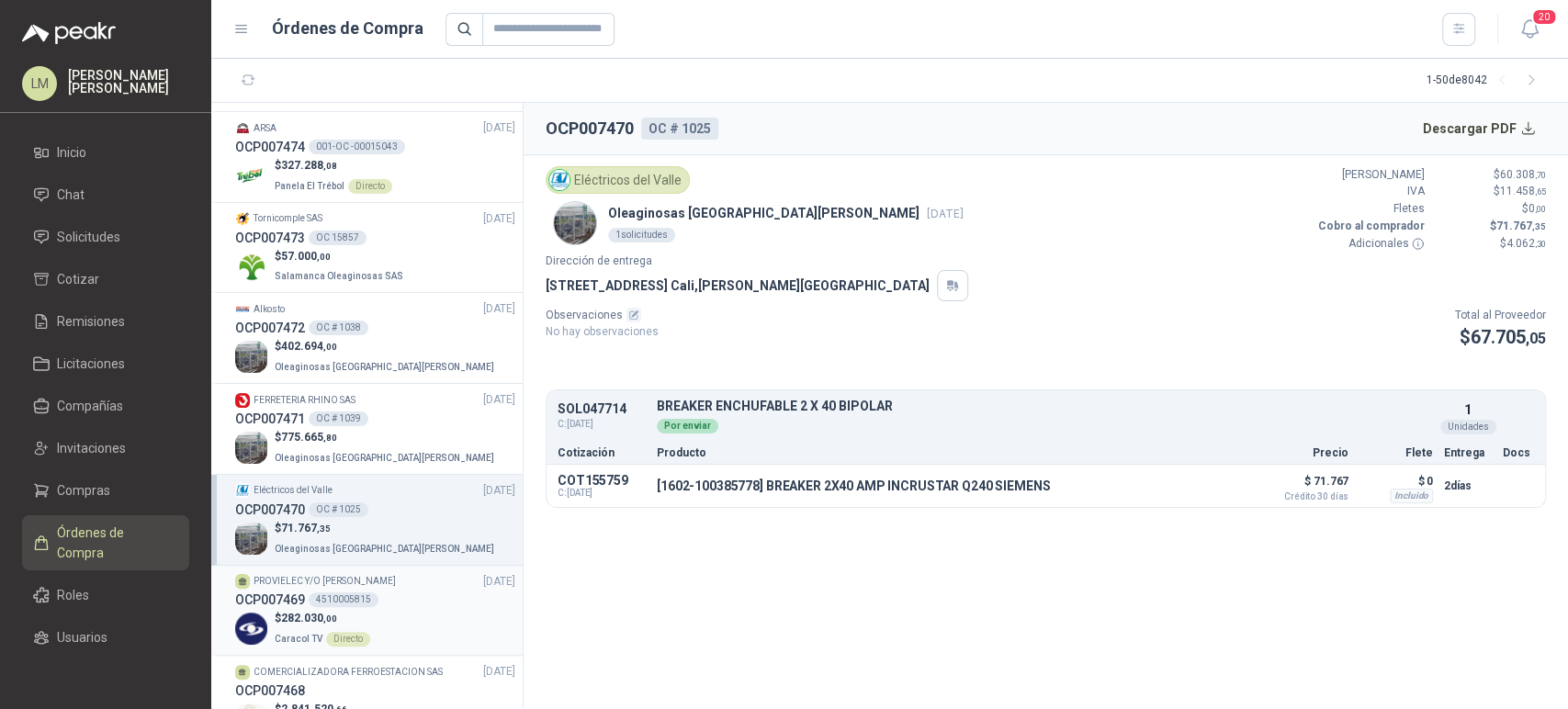
click at [378, 604] on div "OCP007469 4510005815" at bounding box center [376, 600] width 280 height 20
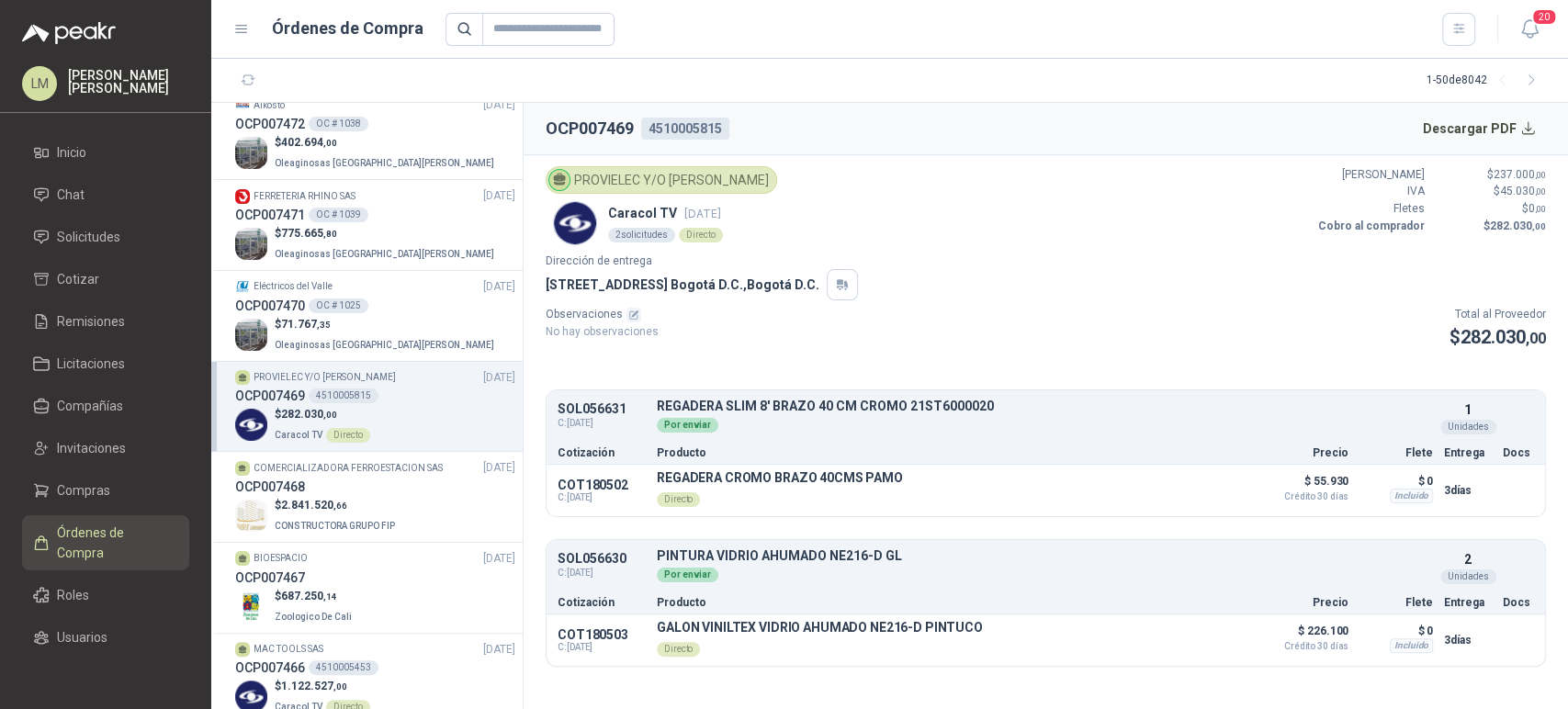
scroll to position [1978, 0]
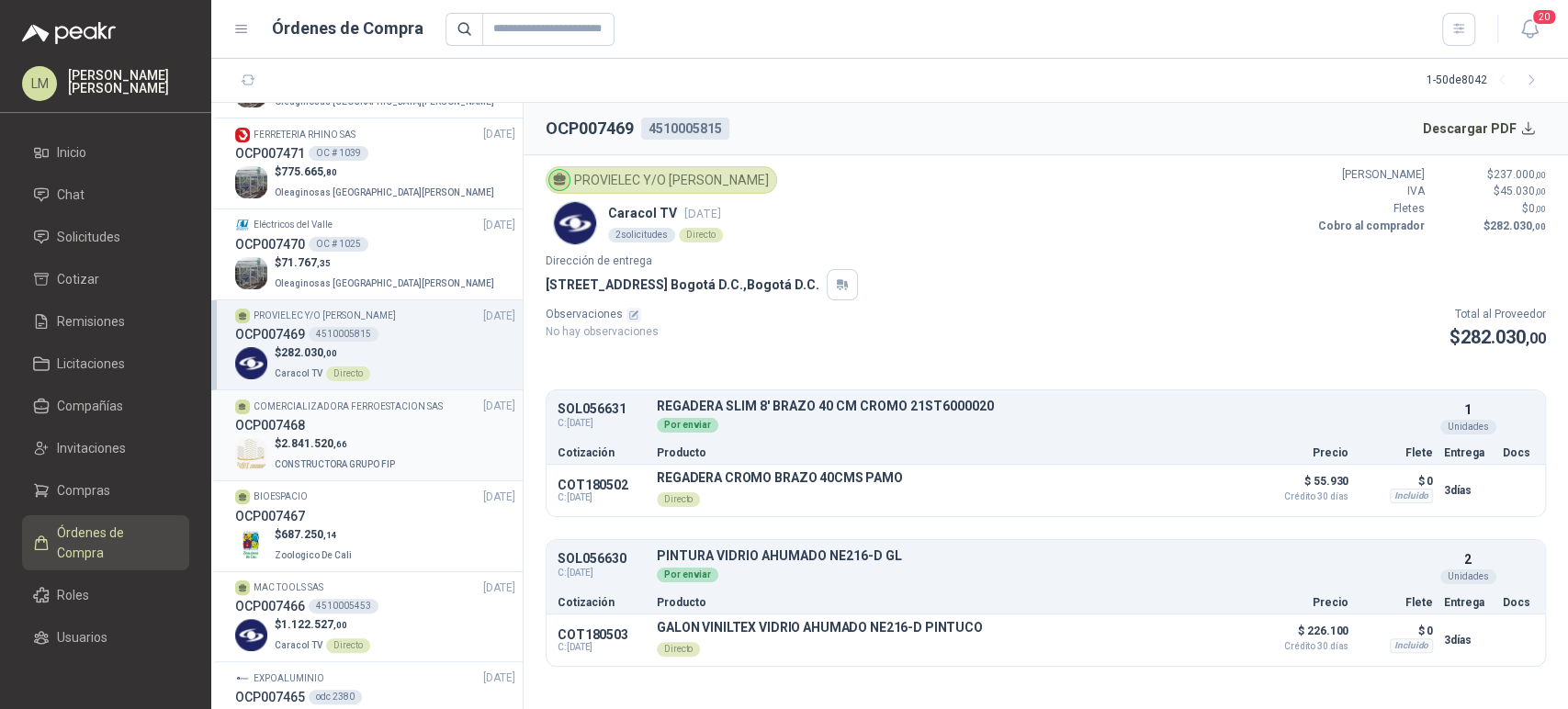
click at [368, 444] on p "$ 2.841.520 ,66" at bounding box center [337, 444] width 124 height 18
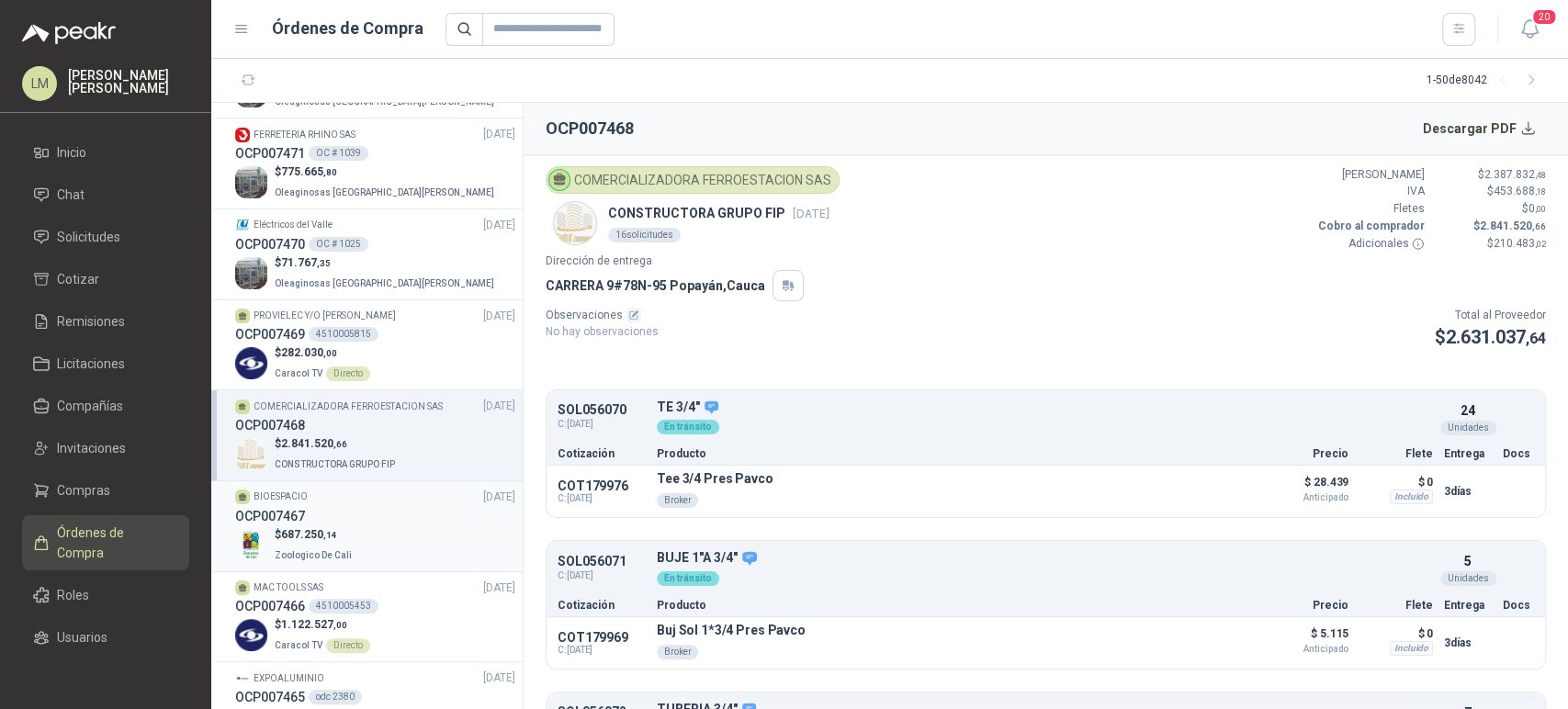
click at [367, 514] on div "OCP007467" at bounding box center [376, 516] width 280 height 20
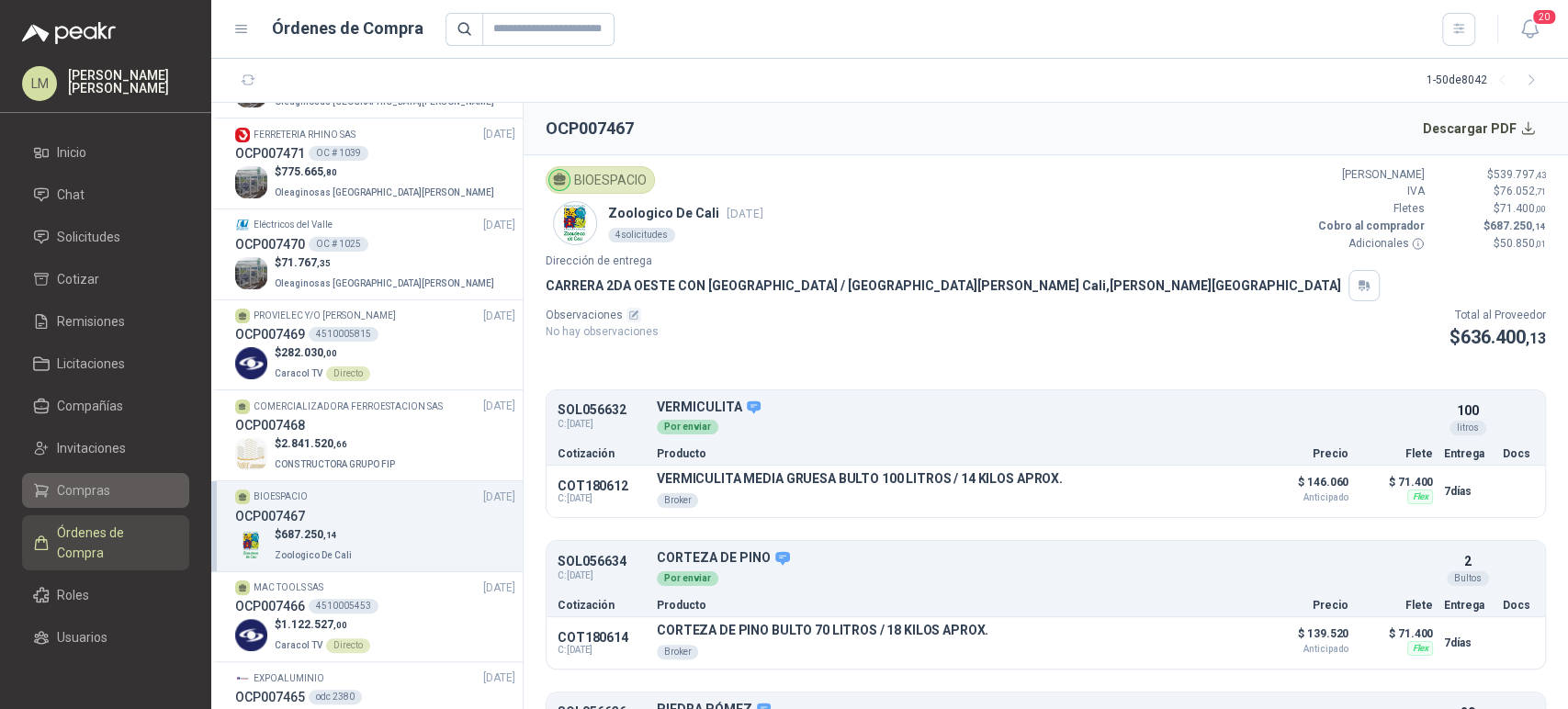
click at [93, 487] on span "Compras" at bounding box center [83, 490] width 53 height 20
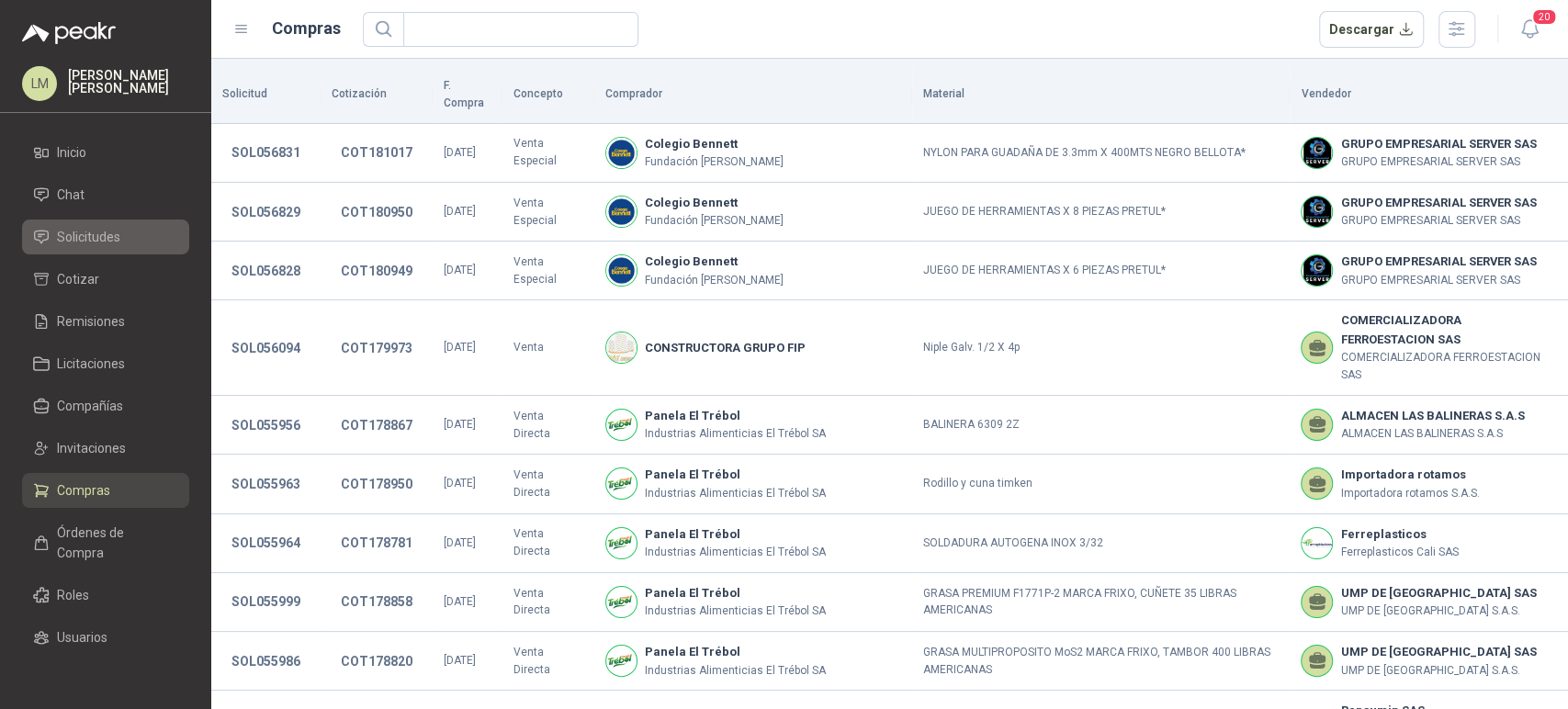
click at [106, 239] on span "Solicitudes" at bounding box center [88, 237] width 63 height 20
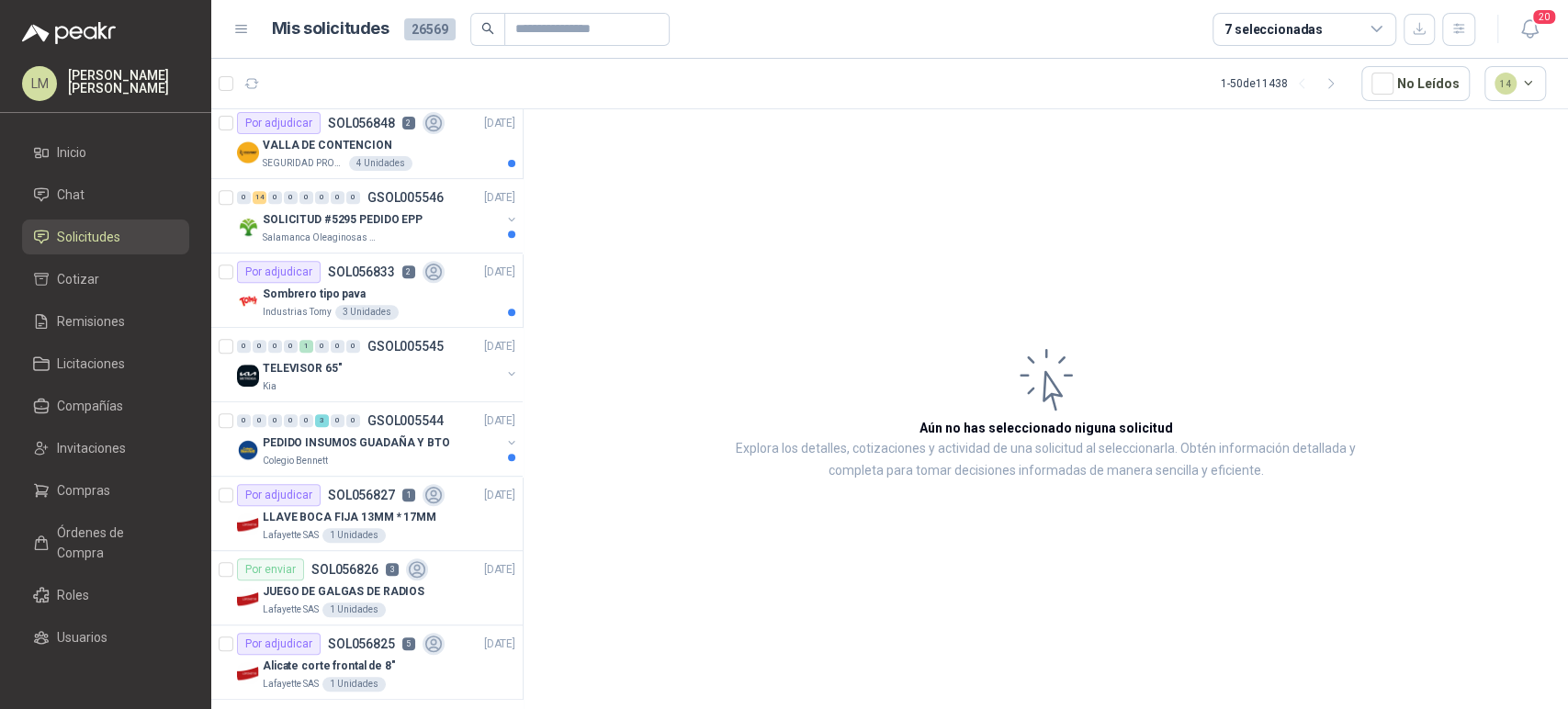
scroll to position [526, 0]
click at [383, 314] on div "3 Unidades" at bounding box center [367, 311] width 63 height 15
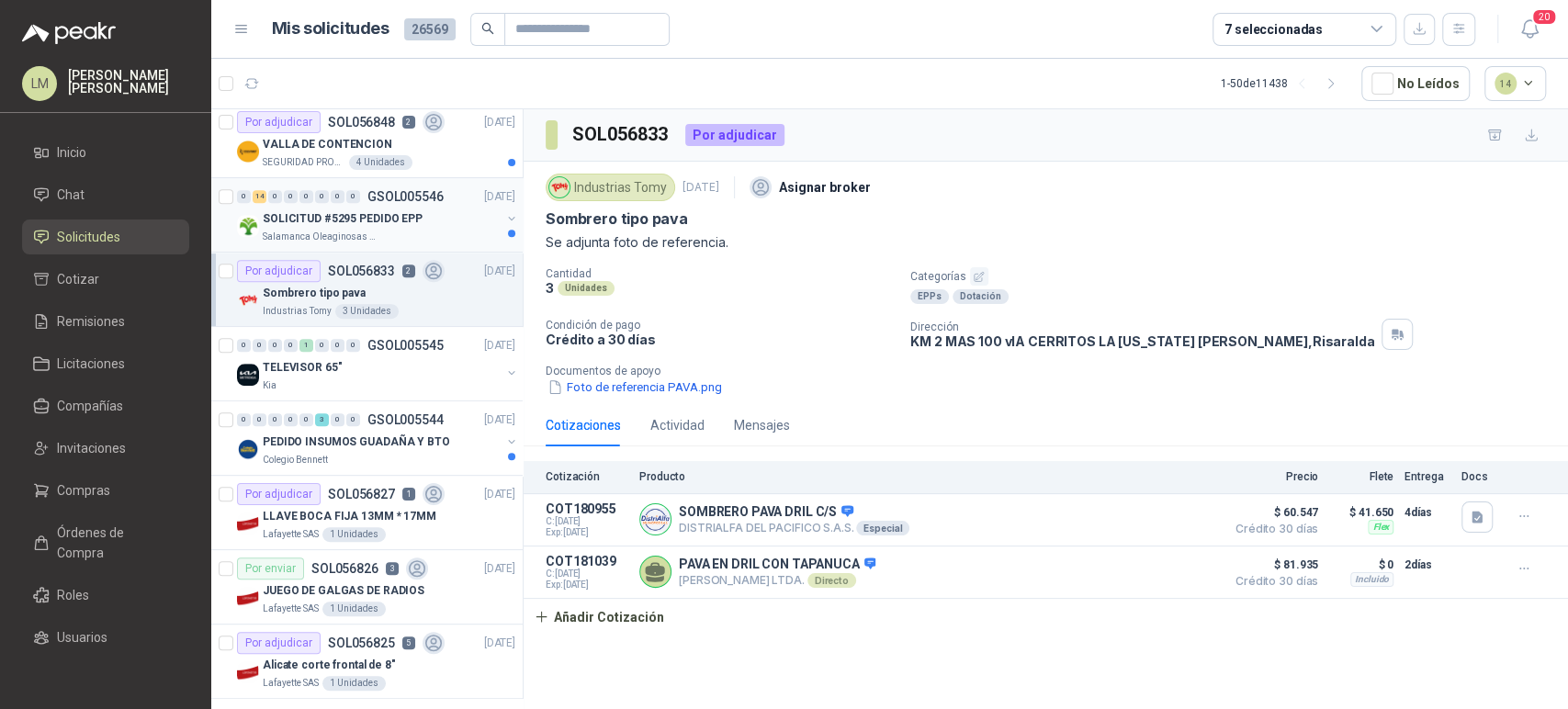
click at [373, 224] on p "SOLICITUD #5295 PEDIDO EPP" at bounding box center [342, 219] width 159 height 18
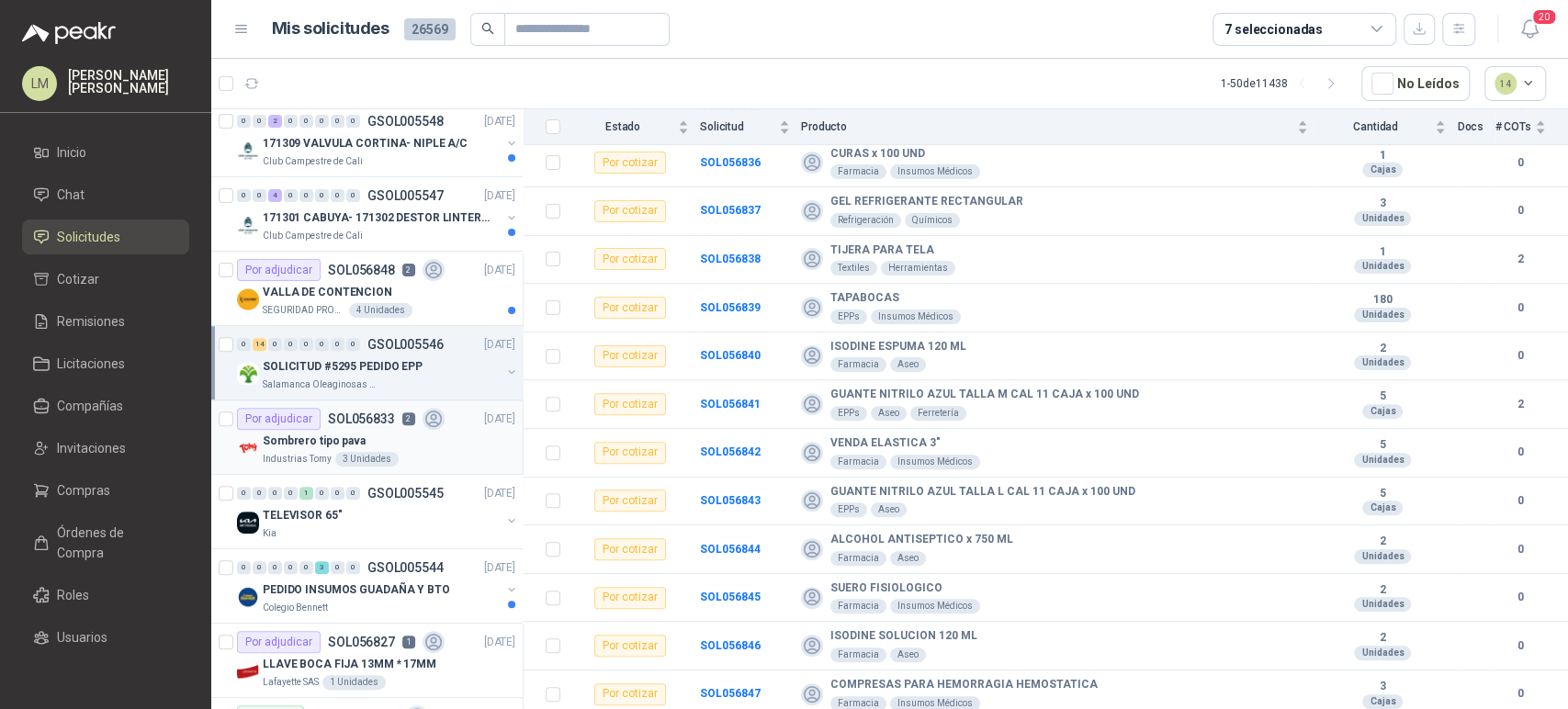
scroll to position [374, 0]
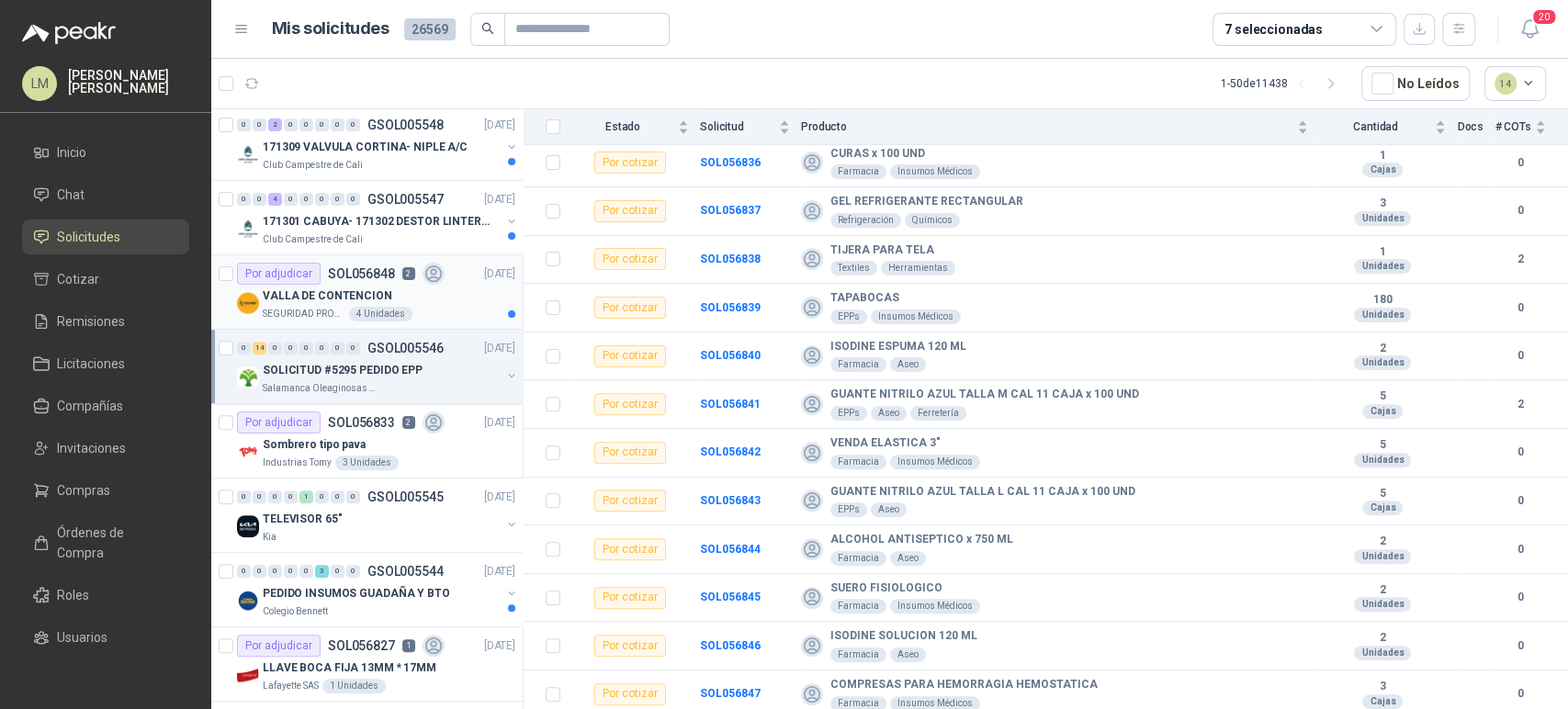
click at [374, 285] on div "VALLA DE CONTENCION" at bounding box center [389, 296] width 252 height 22
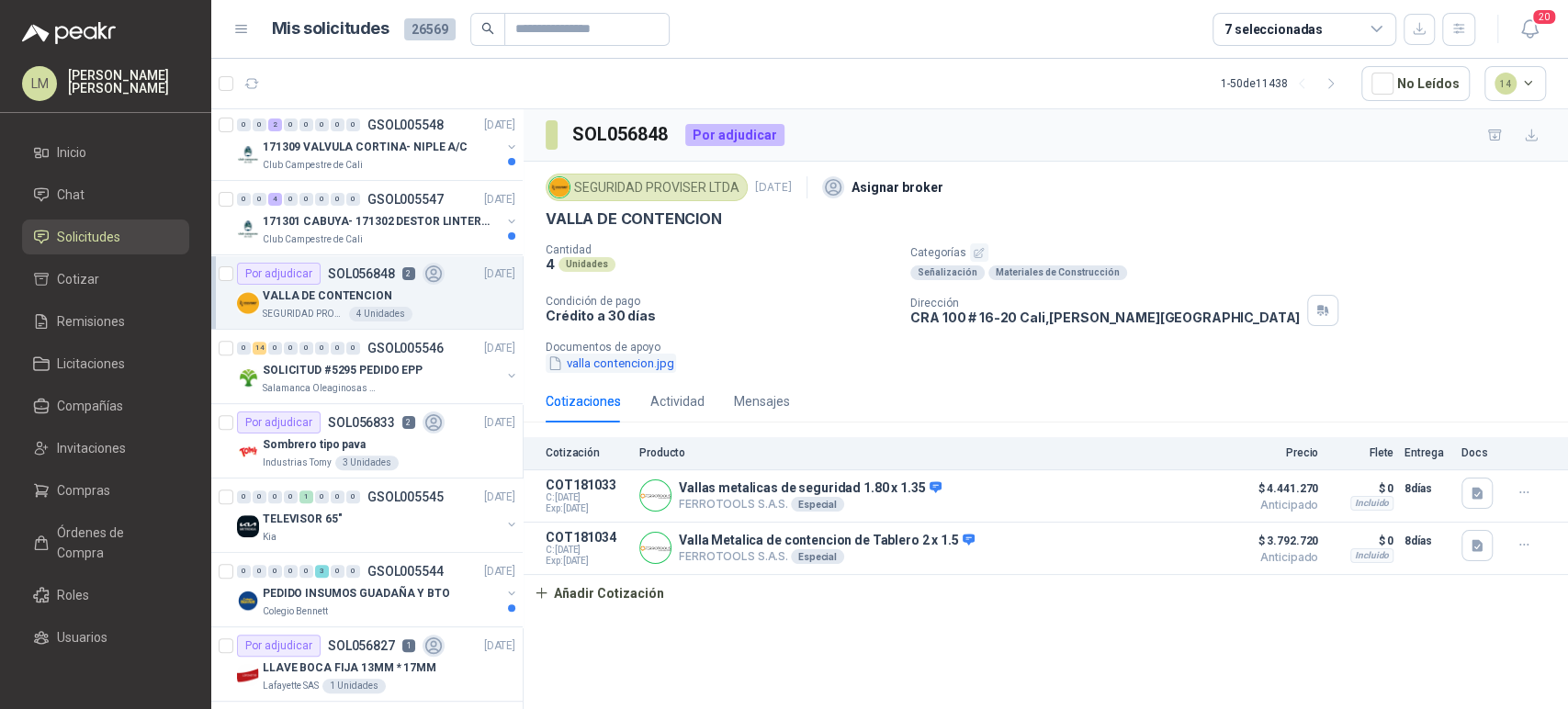
click at [606, 364] on button "valla contencion.jpg" at bounding box center [610, 362] width 131 height 19
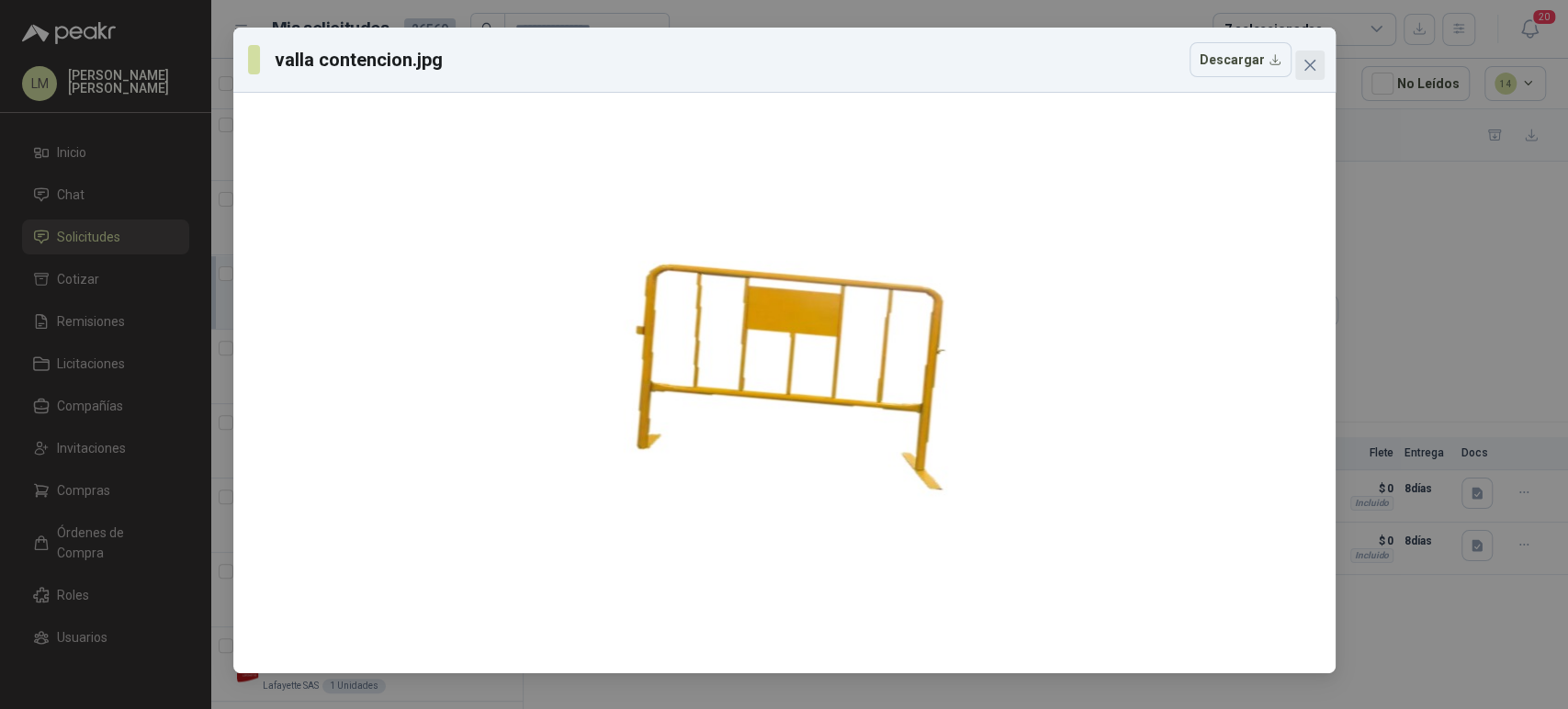
click at [1311, 54] on button "Close" at bounding box center [1310, 65] width 30 height 30
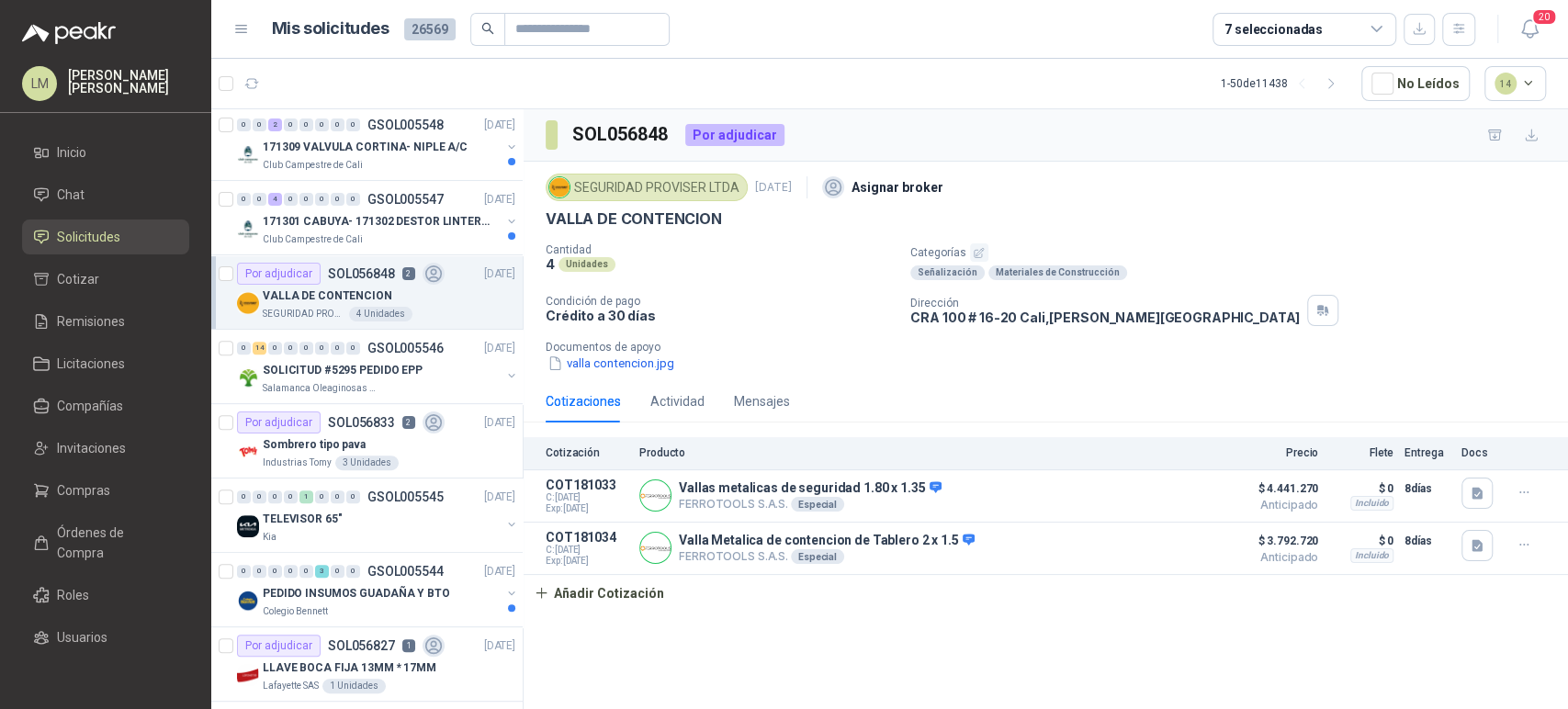
click at [975, 248] on icon "button" at bounding box center [979, 252] width 9 height 9
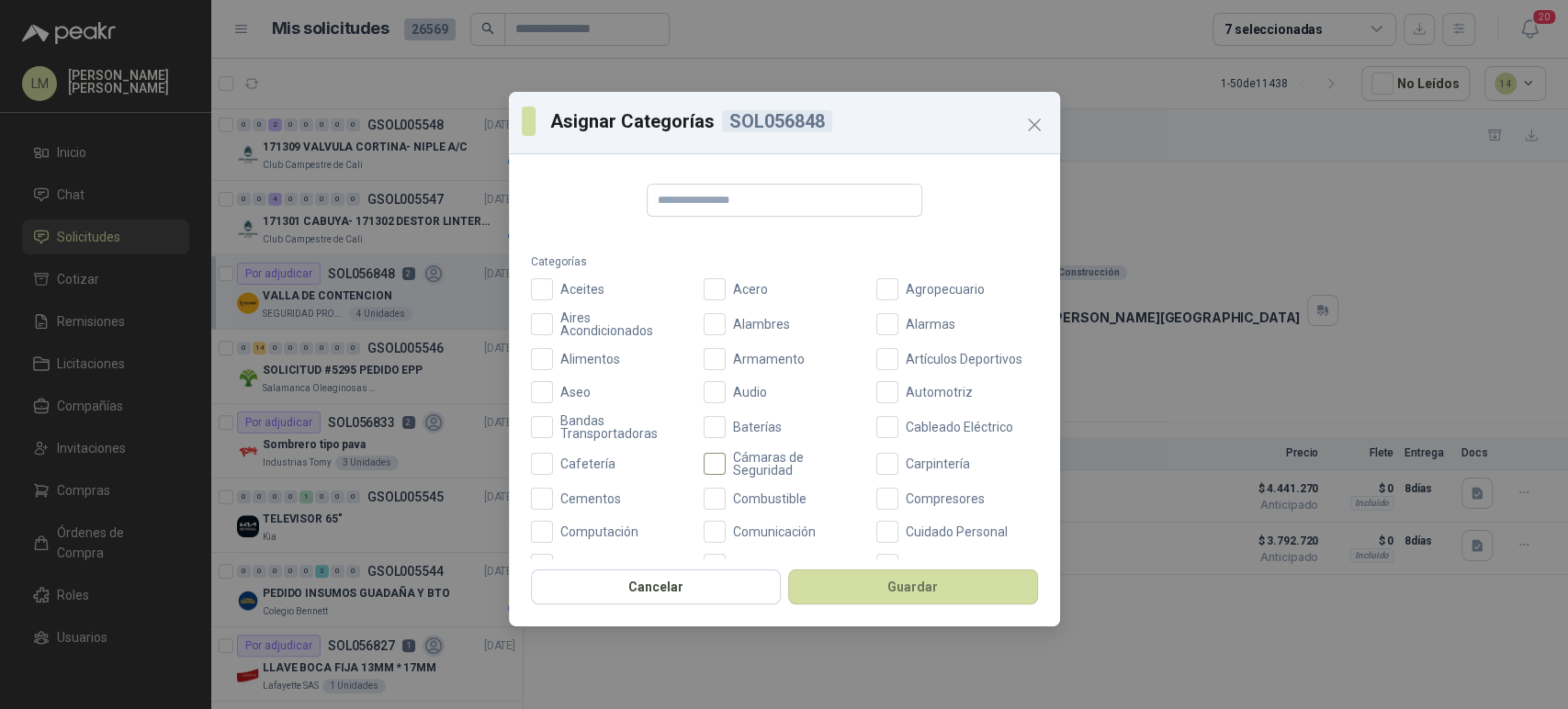
scroll to position [518, 0]
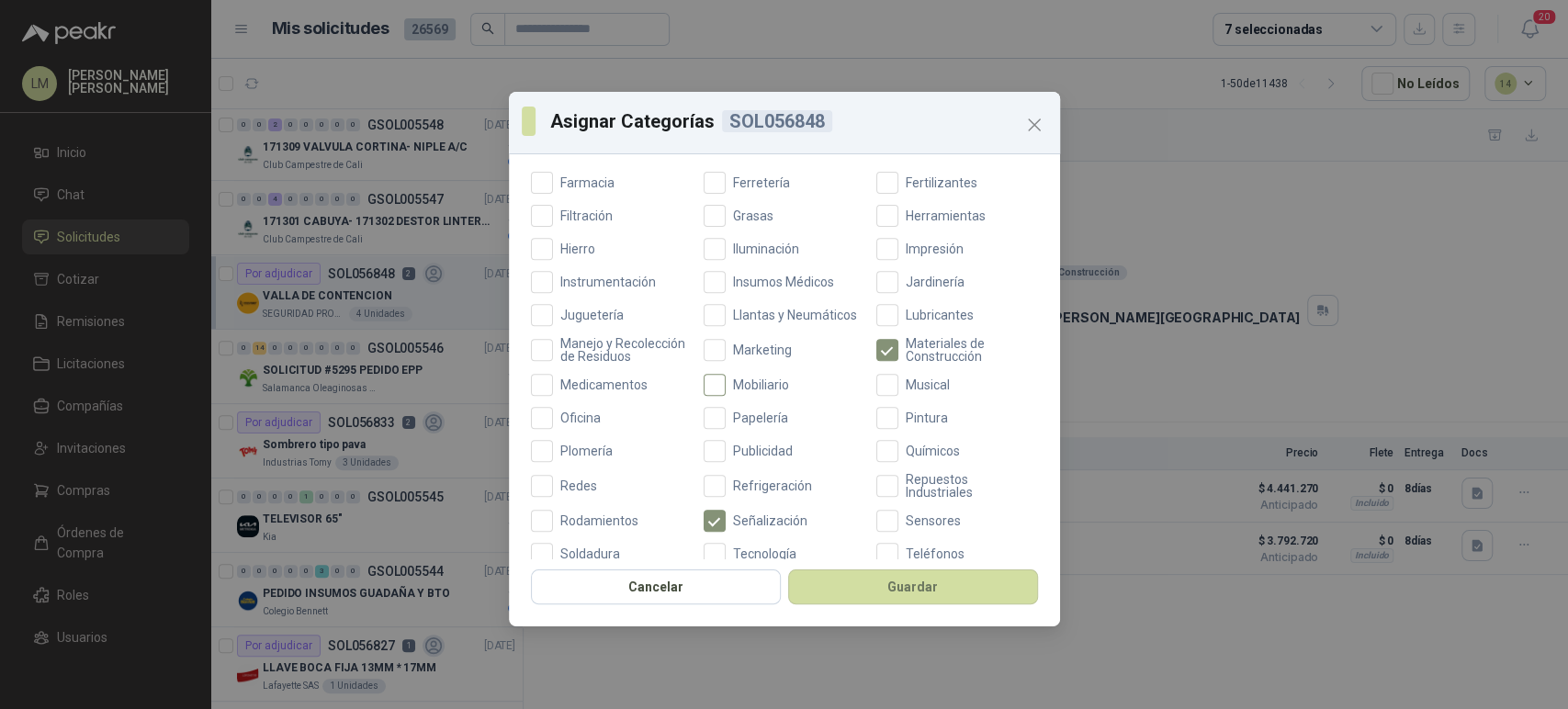
click at [747, 391] on span "Mobiliario" at bounding box center [761, 385] width 70 height 13
click at [734, 185] on span "Ferretería" at bounding box center [761, 183] width 71 height 13
click at [850, 576] on button "Guardar" at bounding box center [912, 587] width 249 height 35
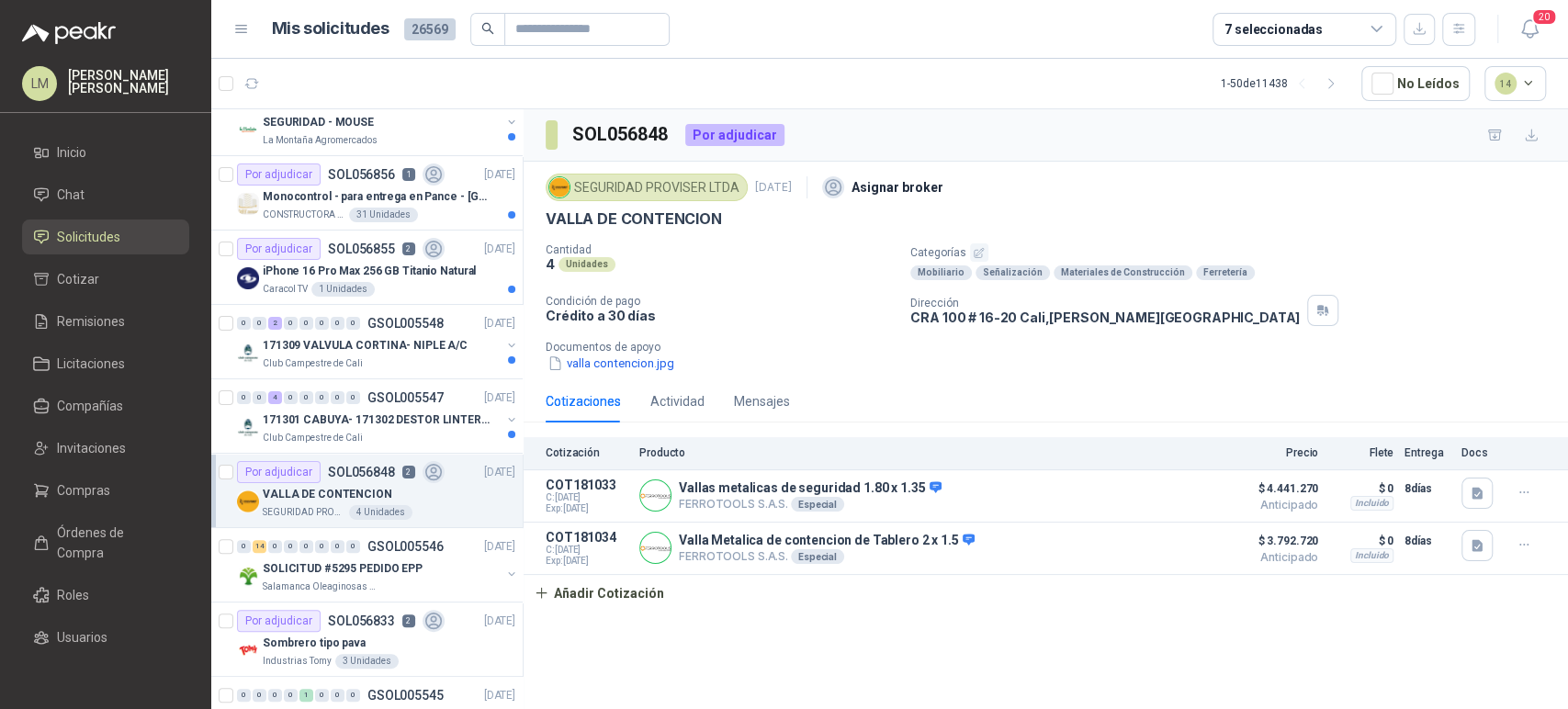
scroll to position [174, 0]
click at [351, 265] on p "iPhone 16 Pro Max 256 GB Titanio Natural" at bounding box center [369, 272] width 213 height 18
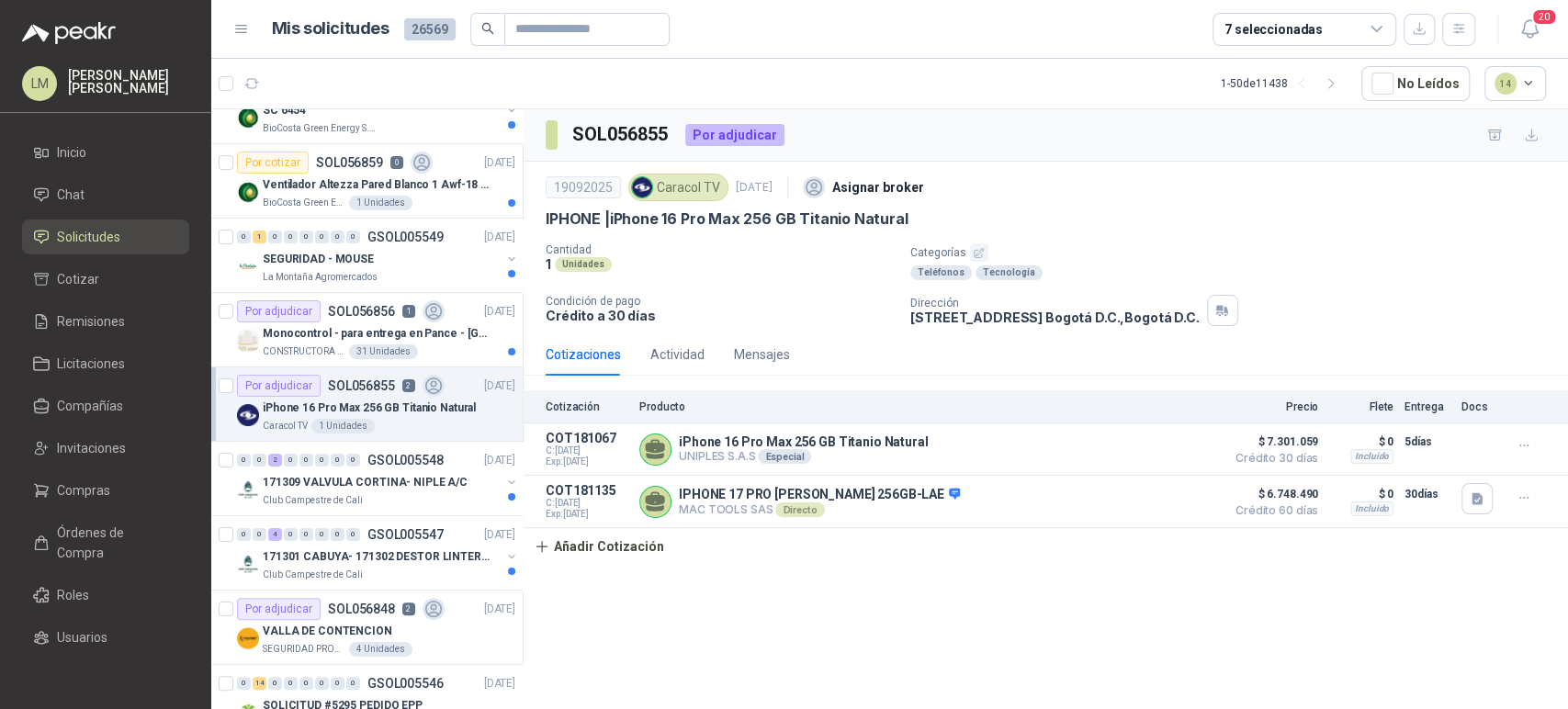
scroll to position [36, 0]
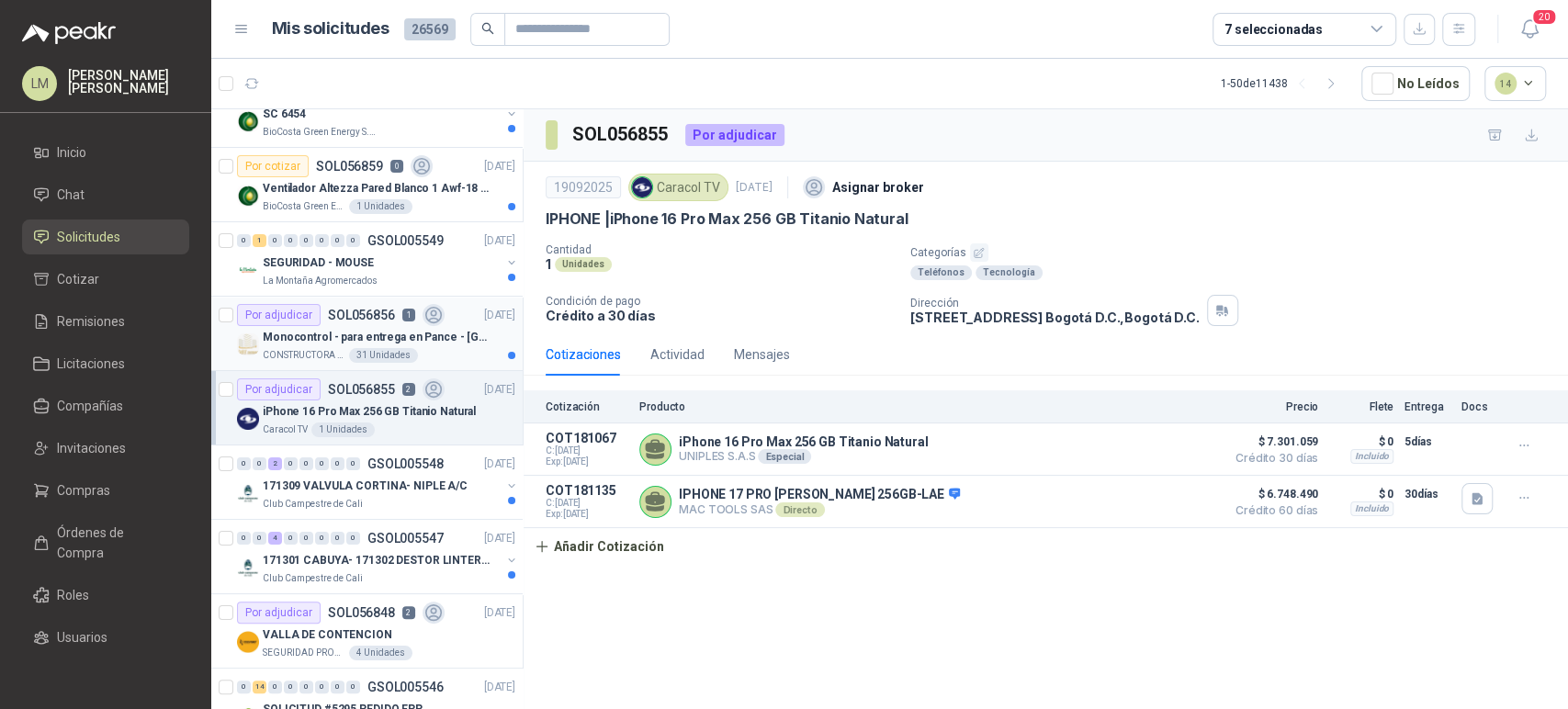
click at [350, 331] on p "Monocontrol - para entrega en Pance - [GEOGRAPHIC_DATA]" at bounding box center [376, 337] width 229 height 18
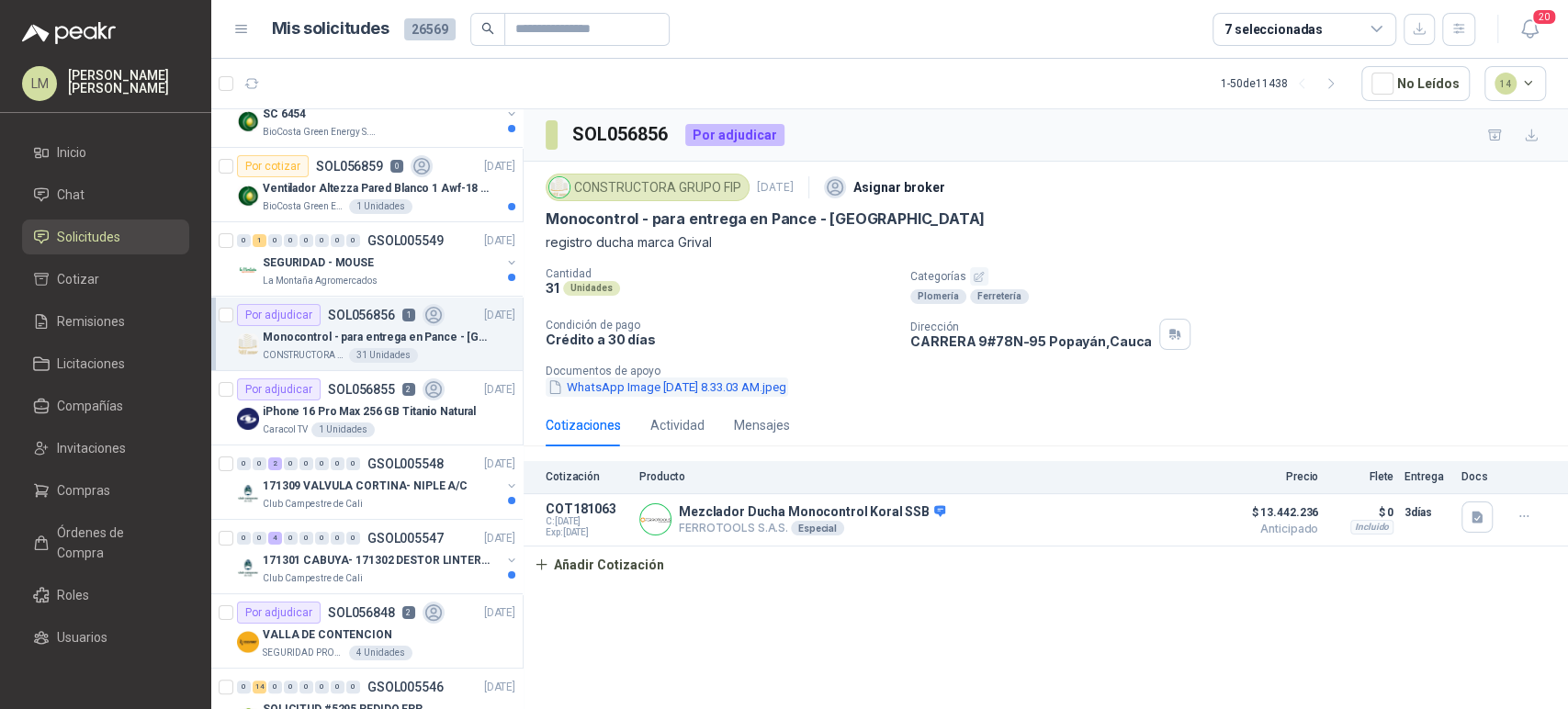
click at [624, 394] on button "WhatsApp Image [DATE] 8.33.03 AM.jpeg" at bounding box center [667, 386] width 243 height 19
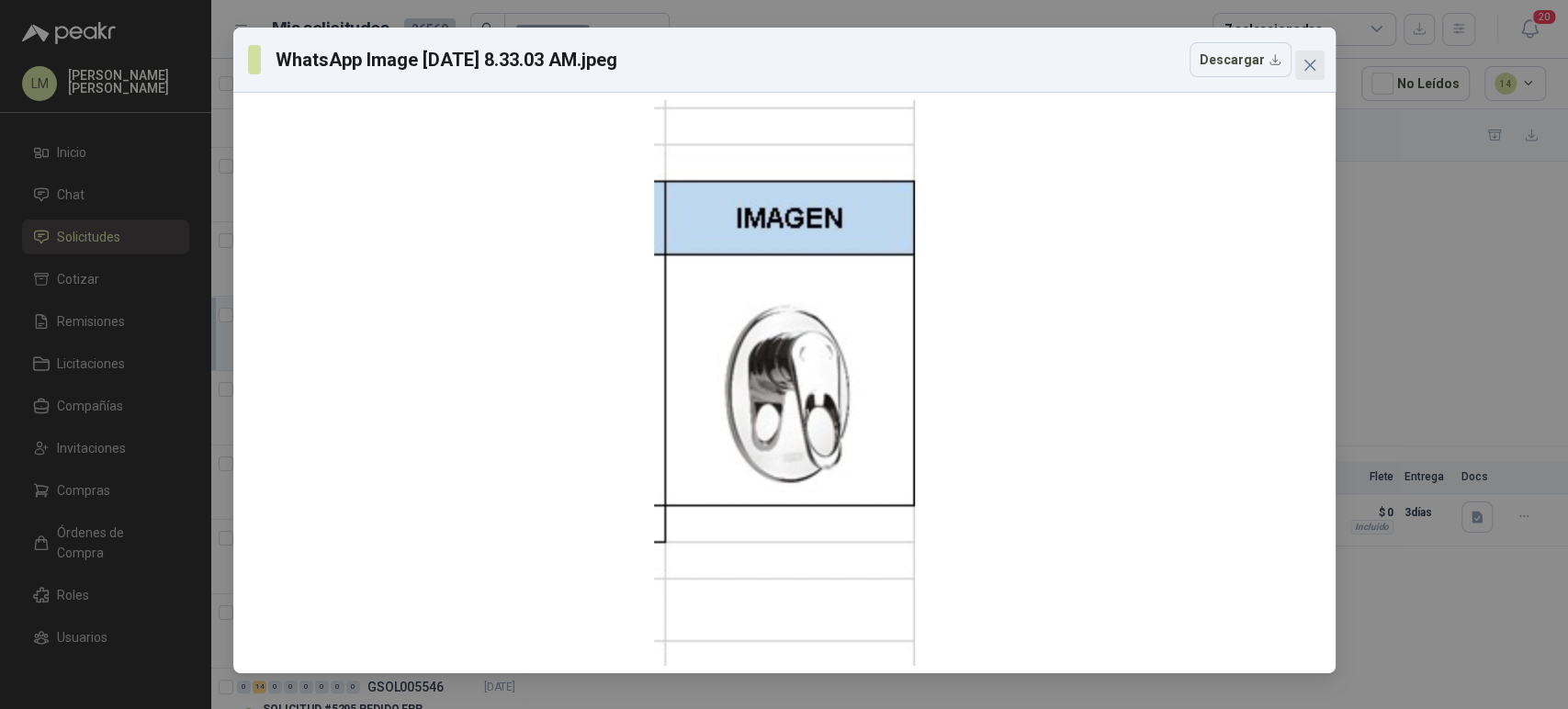
click at [1303, 66] on icon "close" at bounding box center [1310, 65] width 15 height 15
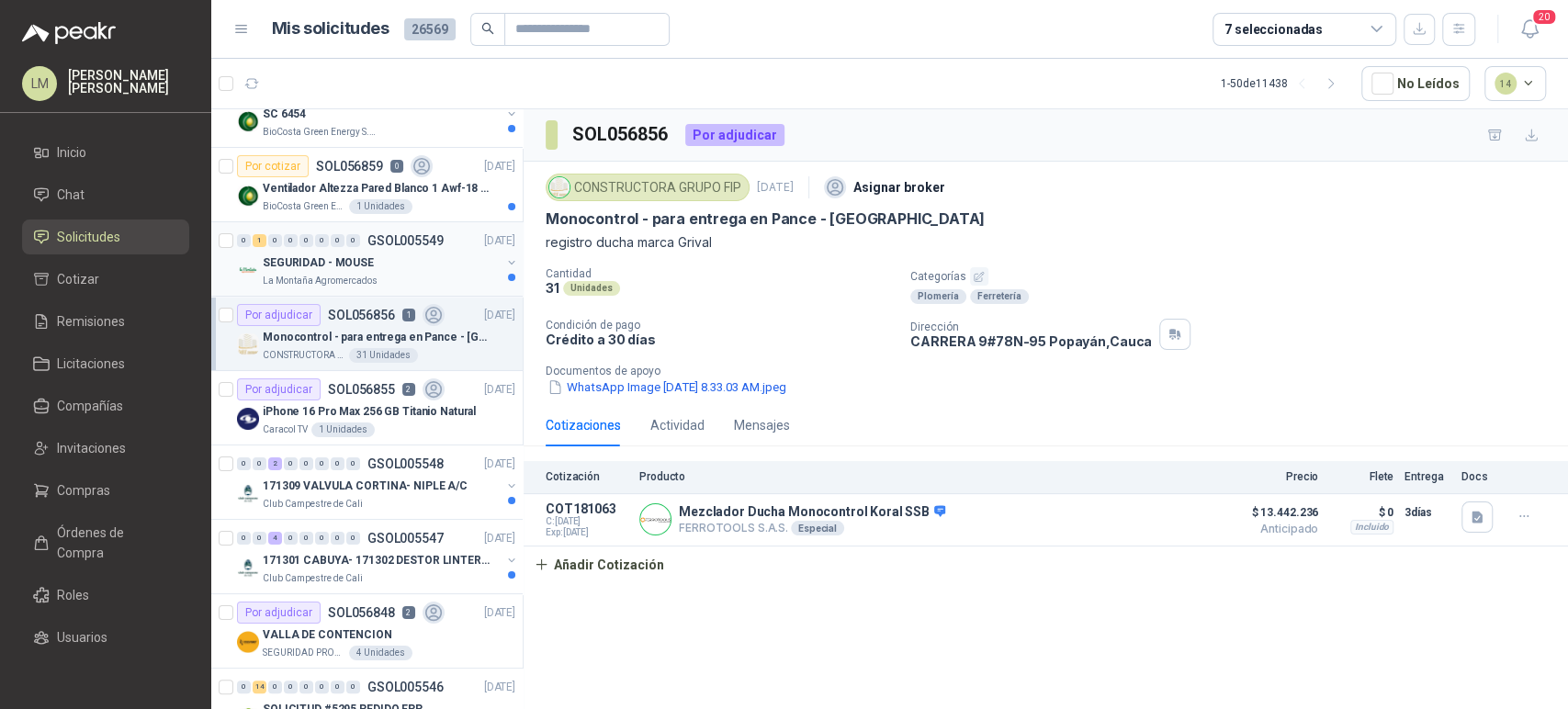
click at [379, 273] on div "La Montaña Agromercados" at bounding box center [381, 281] width 238 height 15
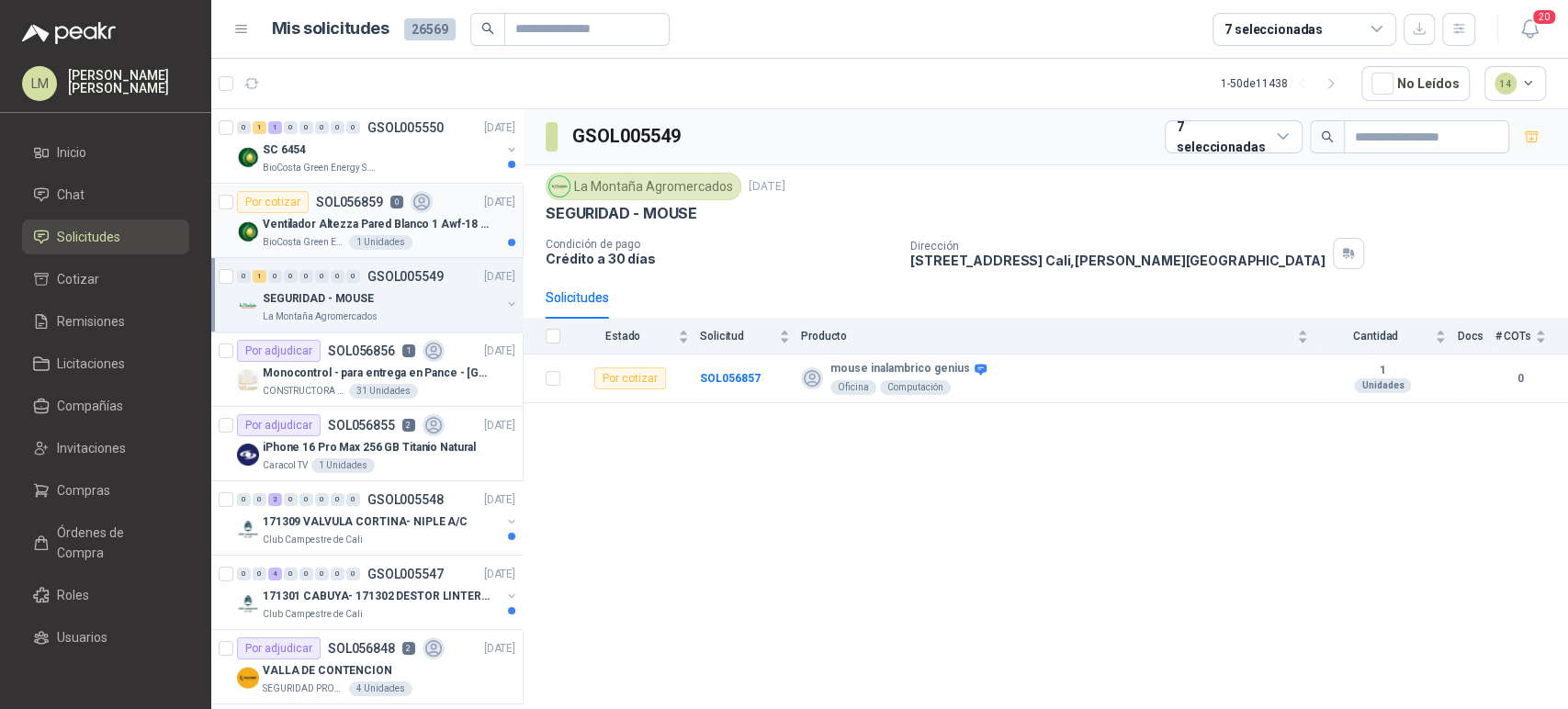
click at [385, 224] on p "Ventilador Altezza Pared Blanco 1 Awf-18 Pro Balinera" at bounding box center [376, 224] width 229 height 18
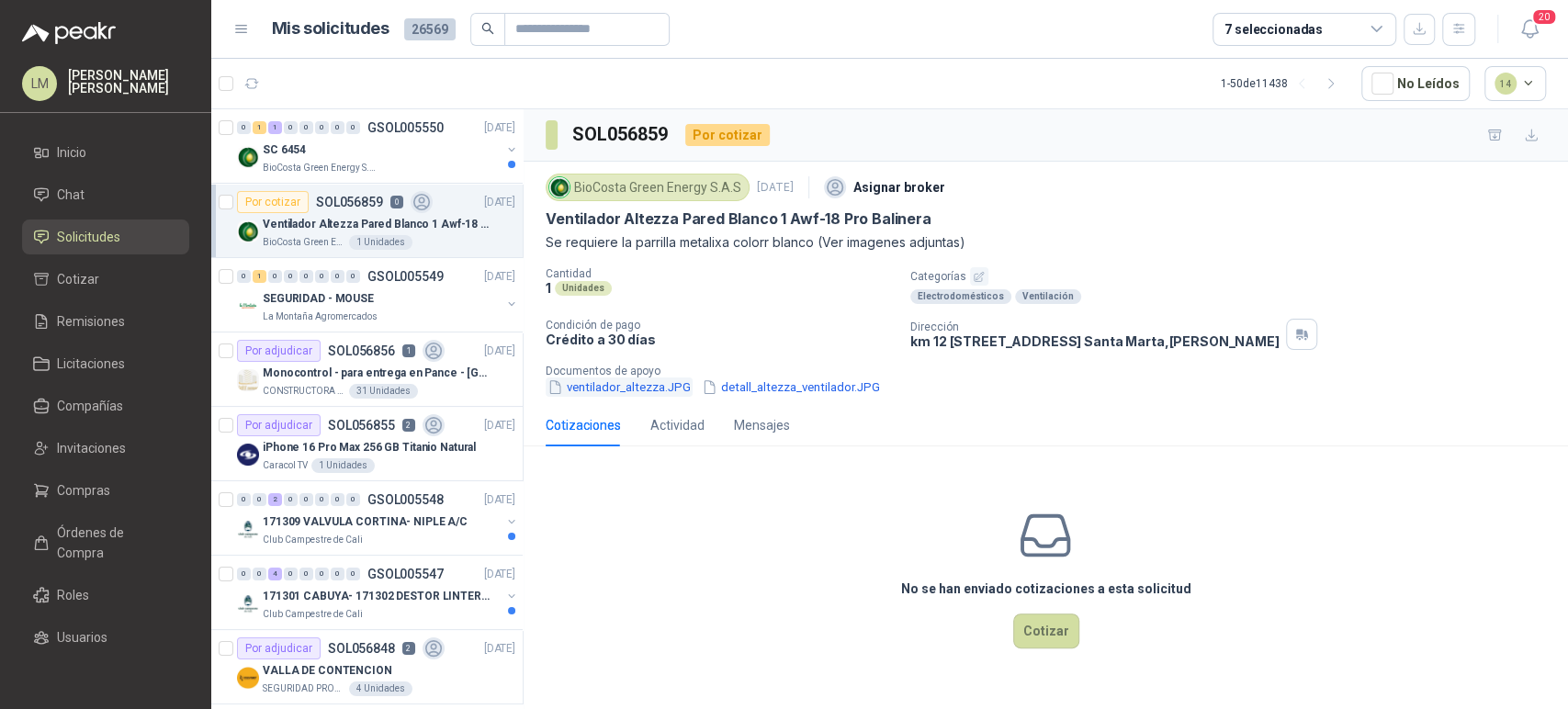
click at [624, 387] on button "ventilador_altezza.JPG" at bounding box center [618, 386] width 147 height 19
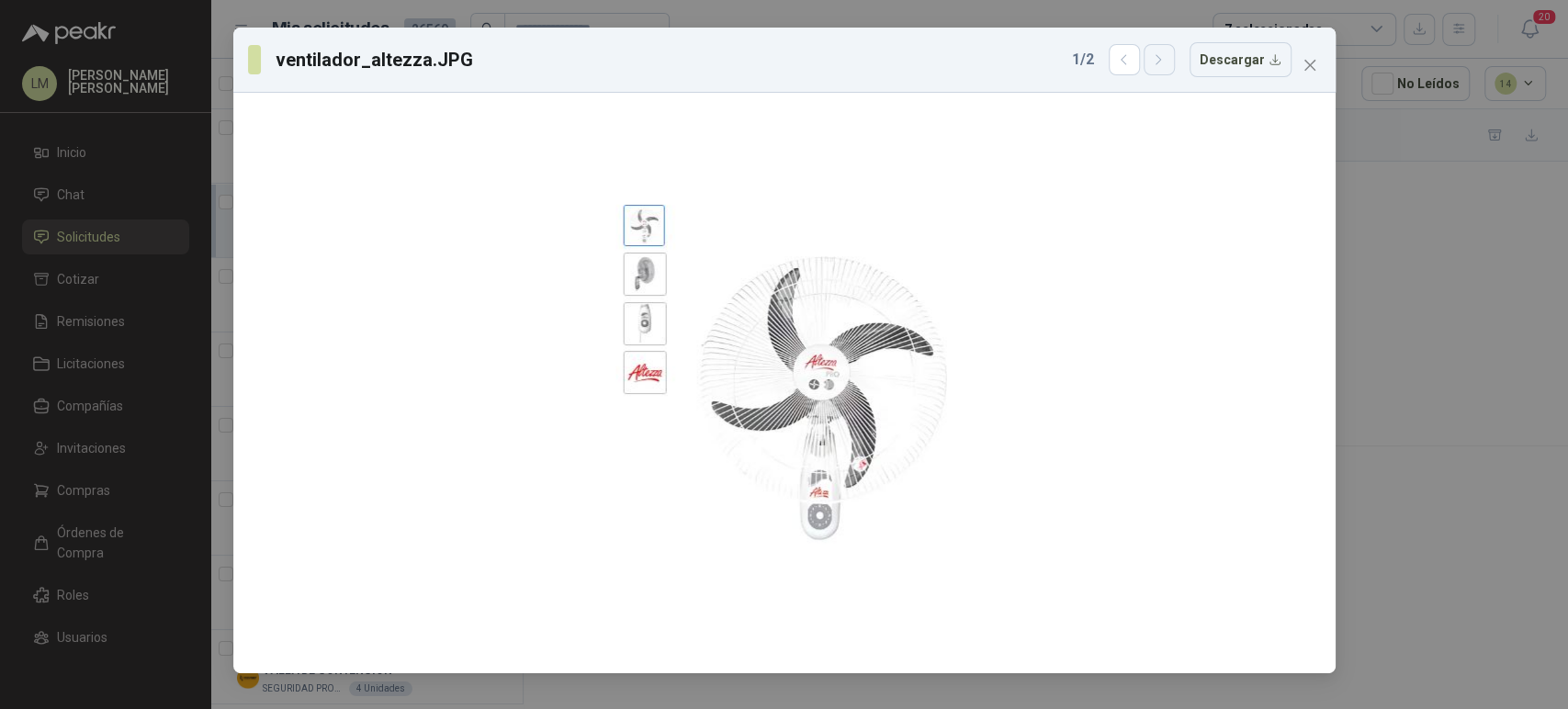
click at [1160, 65] on icon "button" at bounding box center [1158, 59] width 16 height 16
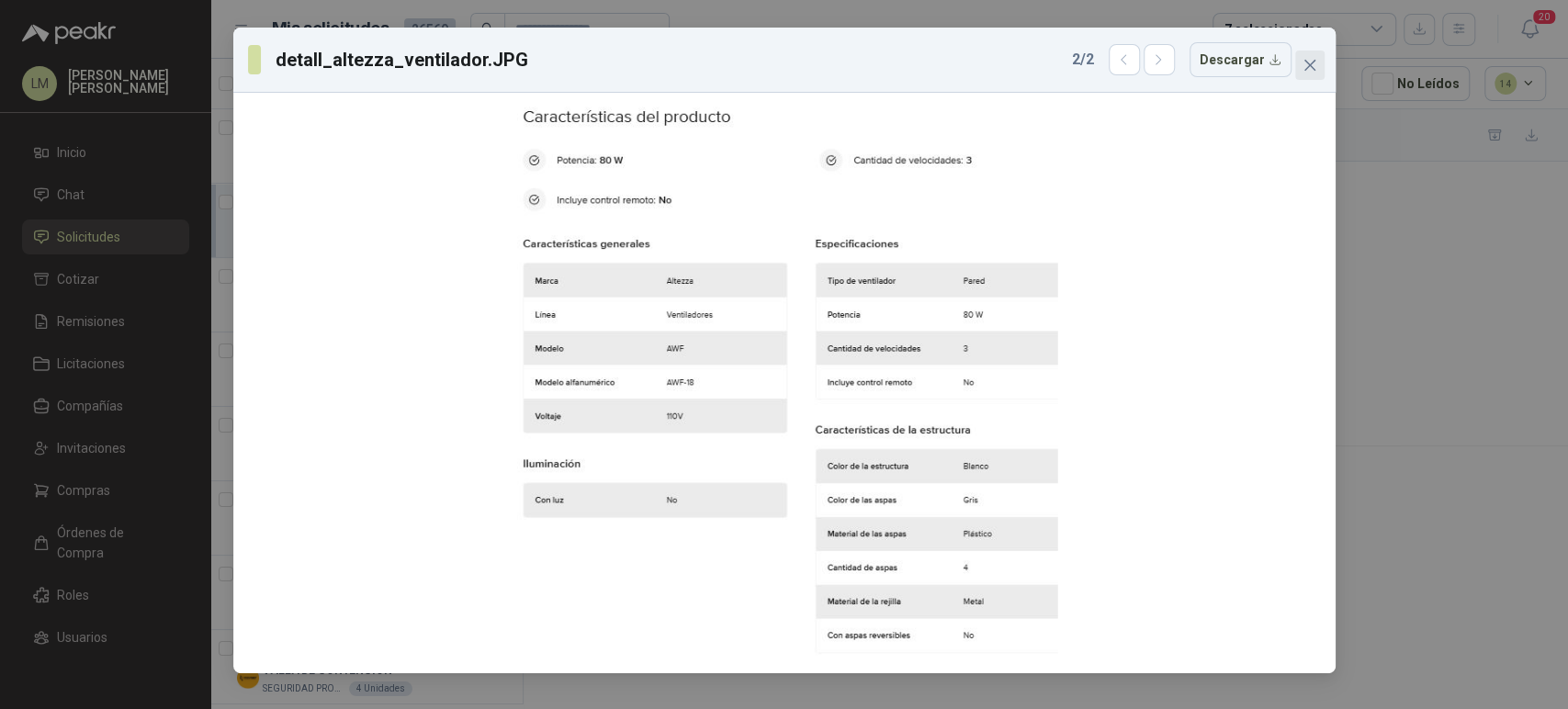
click at [1319, 70] on span "Close" at bounding box center [1310, 65] width 30 height 15
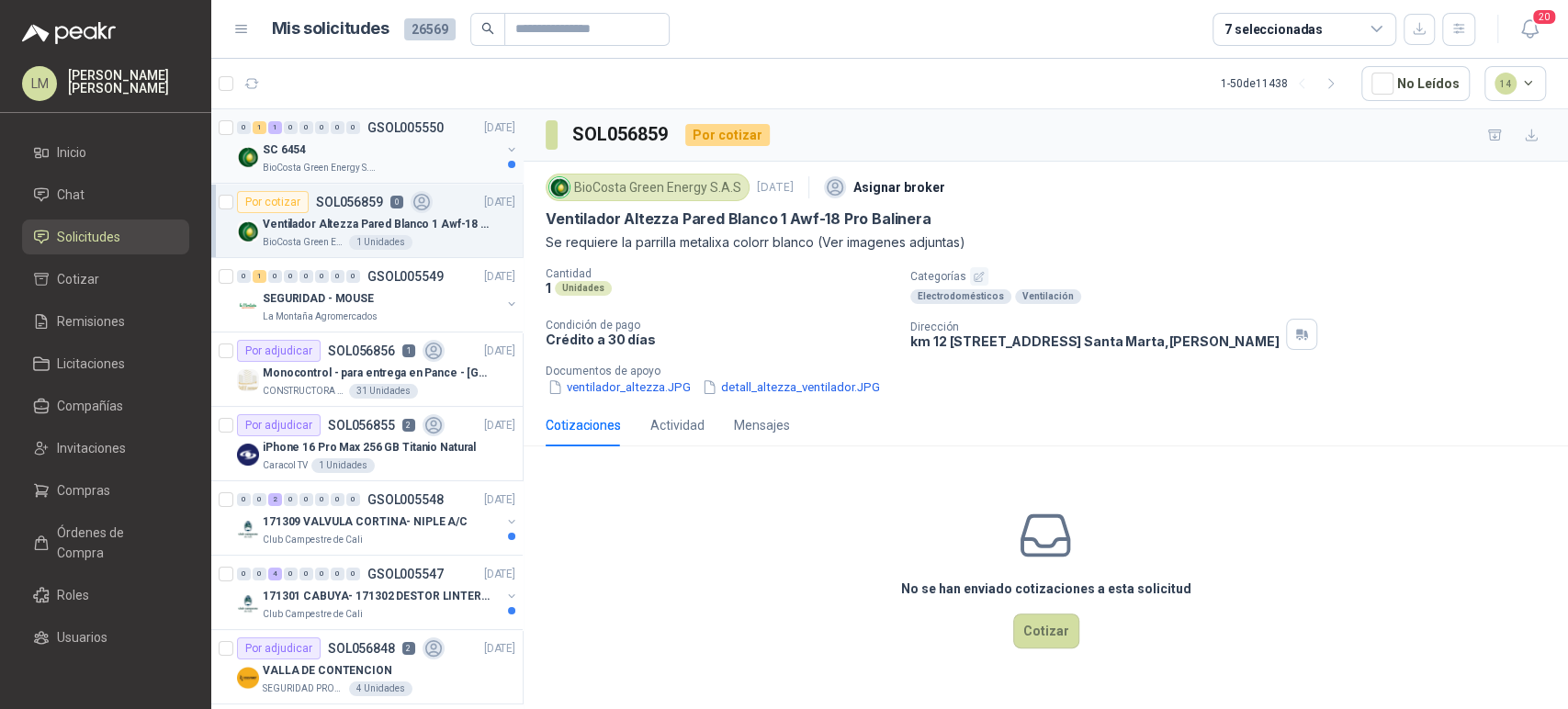
click at [413, 158] on div "SC 6454" at bounding box center [381, 150] width 238 height 22
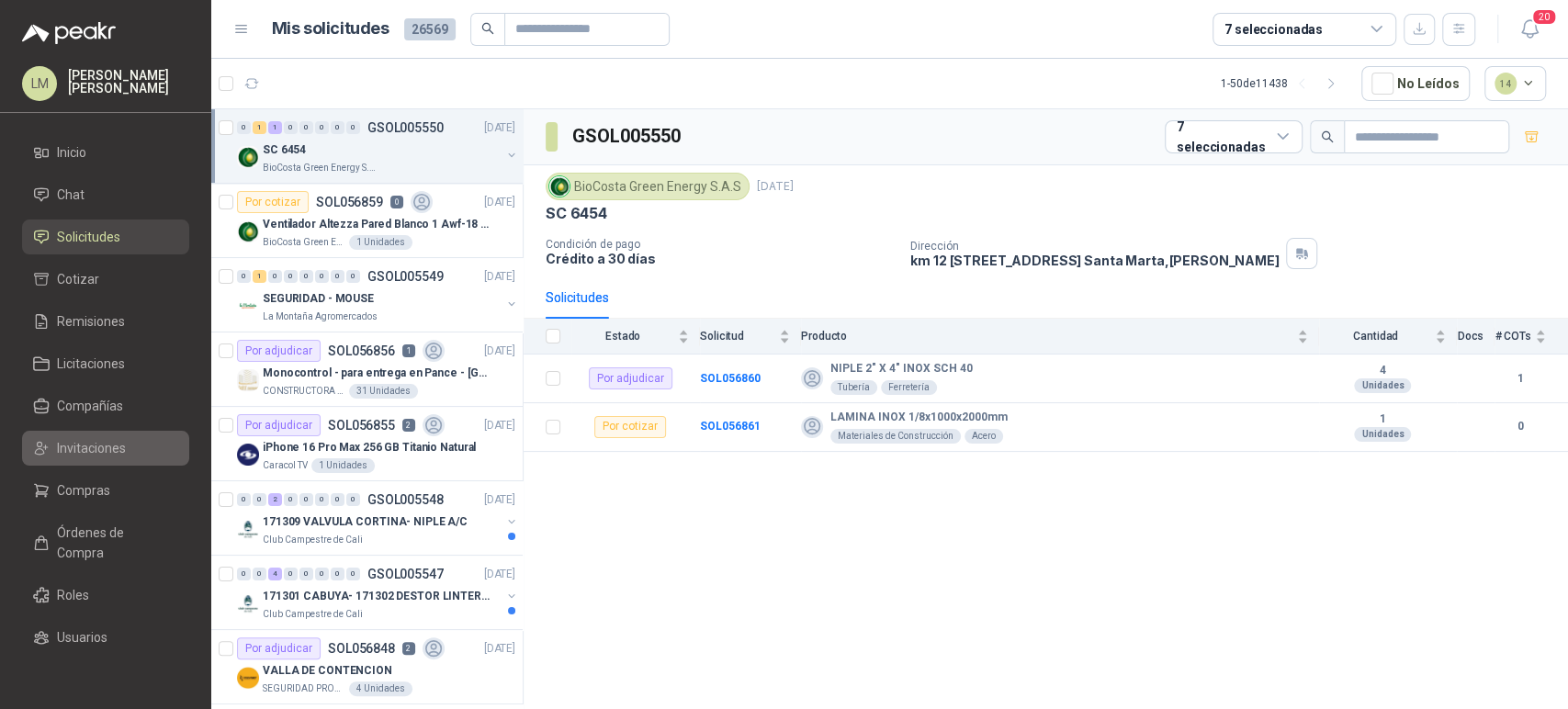
click at [73, 453] on span "Invitaciones" at bounding box center [91, 449] width 69 height 20
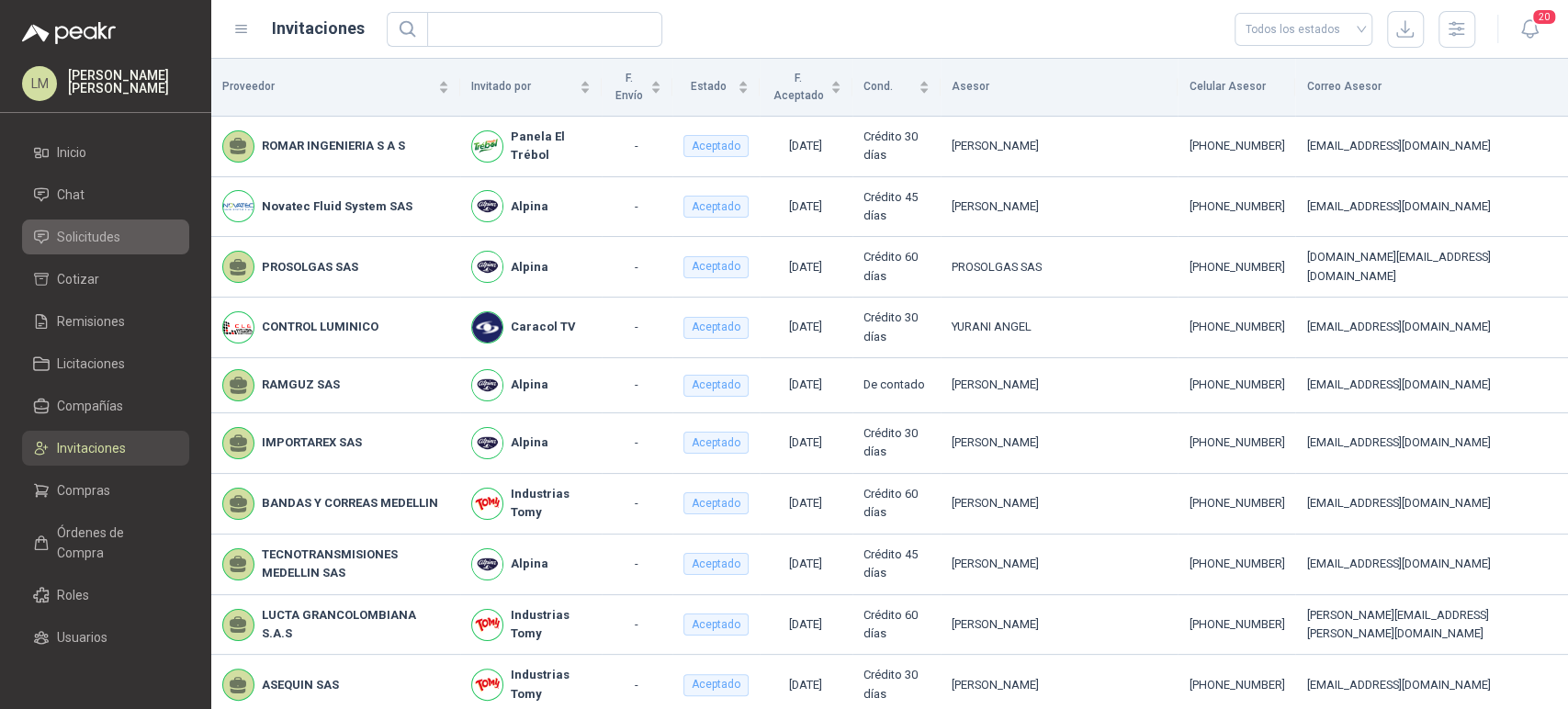
click at [110, 245] on span "Solicitudes" at bounding box center [88, 237] width 63 height 20
